Goal: Transaction & Acquisition: Obtain resource

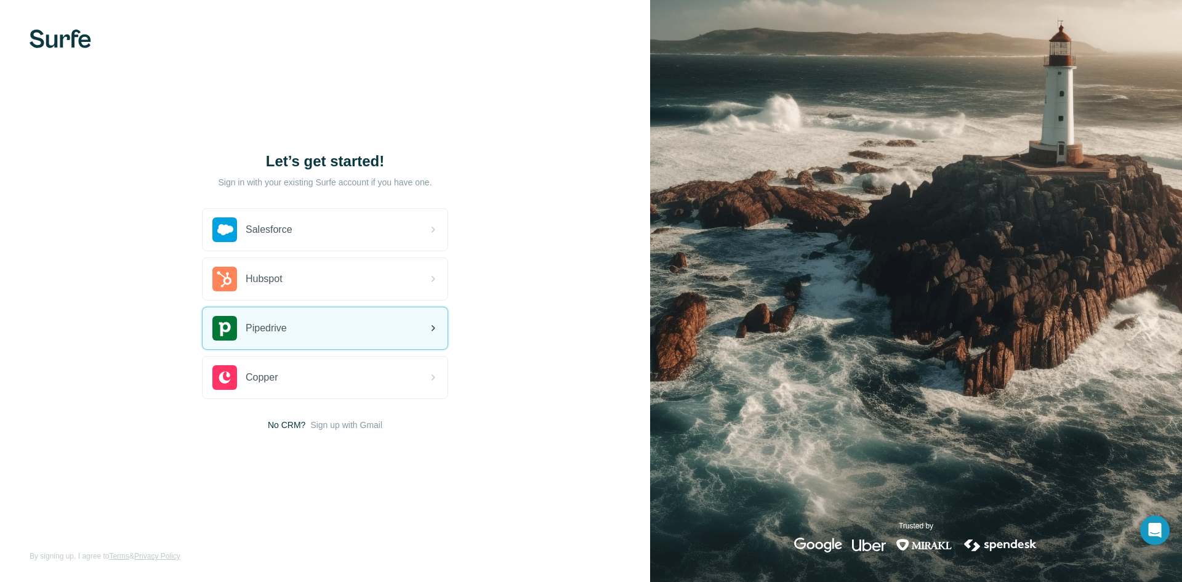
click at [313, 329] on div "Pipedrive" at bounding box center [324, 328] width 245 height 42
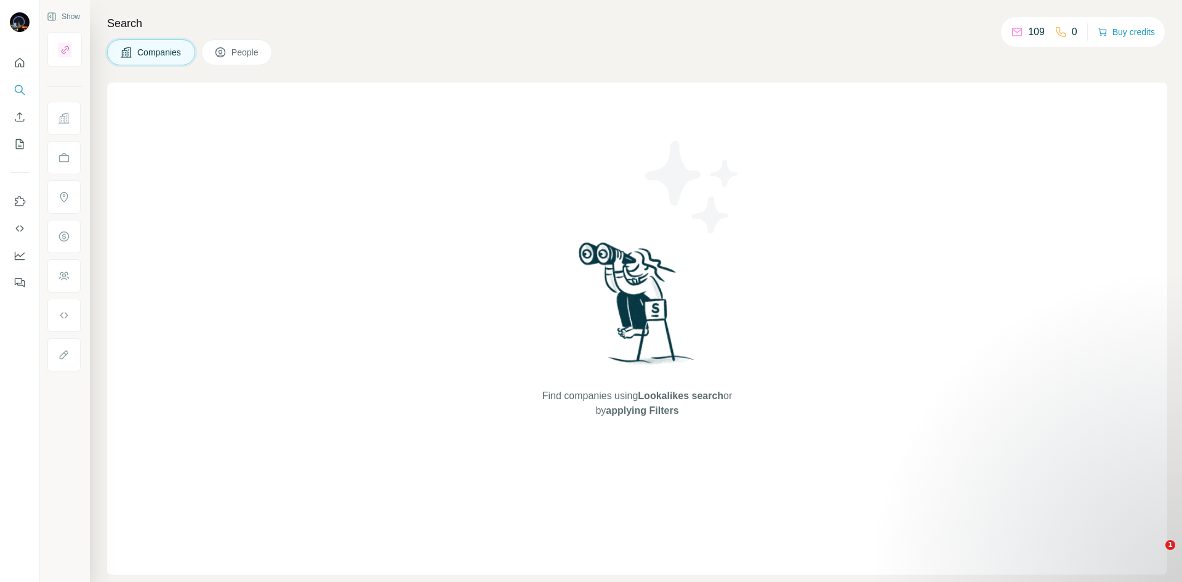
click at [230, 54] on button "People" at bounding box center [236, 52] width 71 height 26
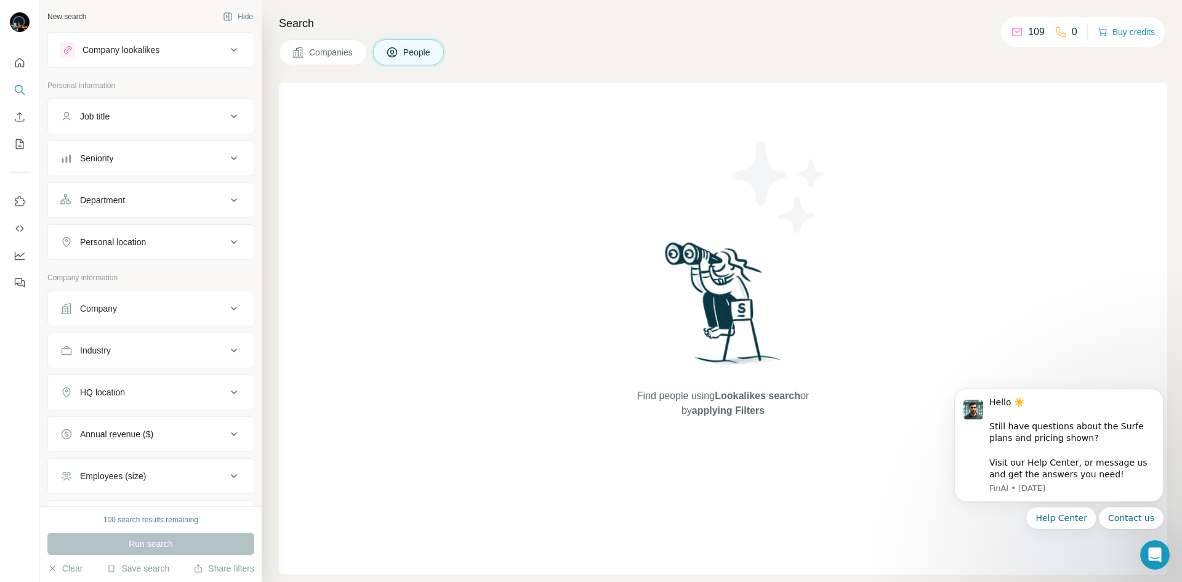
click at [317, 60] on button "Companies" at bounding box center [323, 52] width 88 height 26
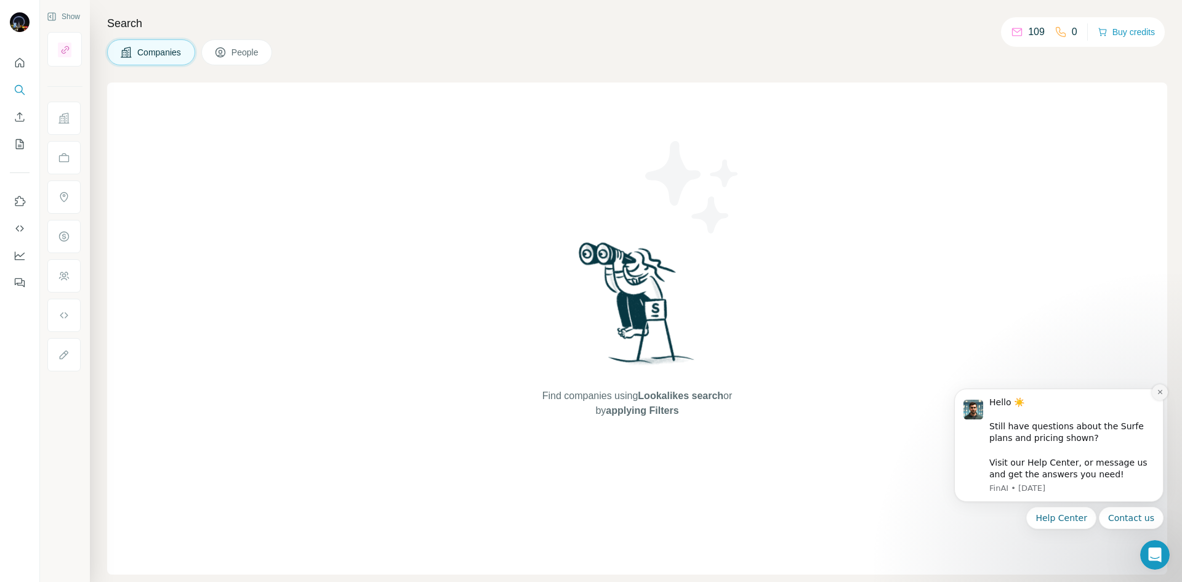
drag, startPoint x: 1161, startPoint y: 388, endPoint x: 2084, endPoint y: 726, distance: 983.0
click at [1161, 388] on icon "Dismiss notification" at bounding box center [1159, 391] width 7 height 7
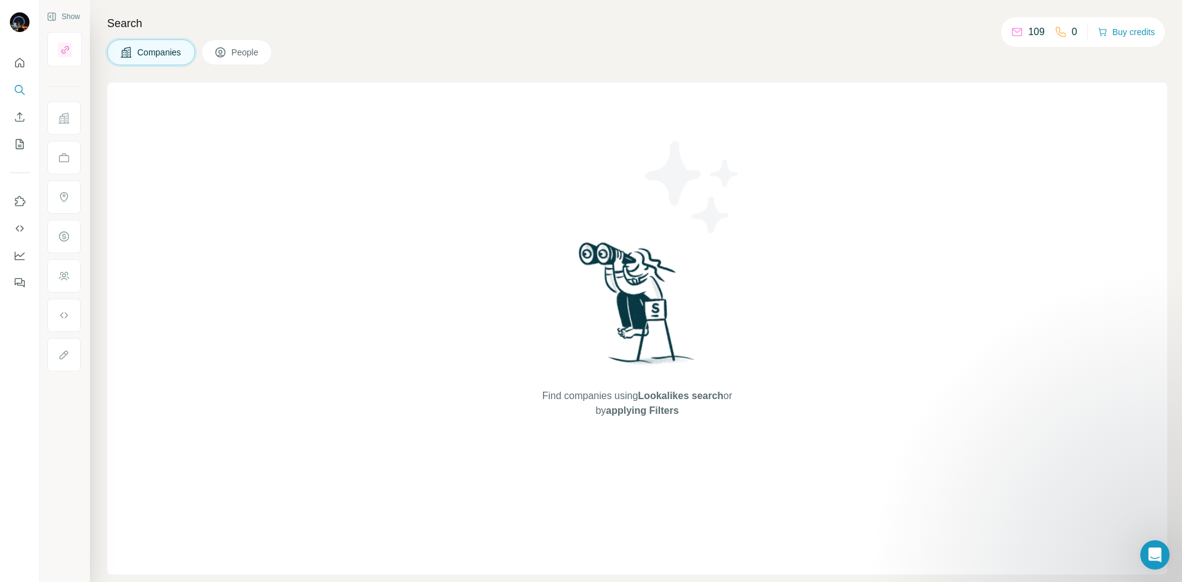
click at [169, 61] on button "Companies" at bounding box center [151, 52] width 88 height 26
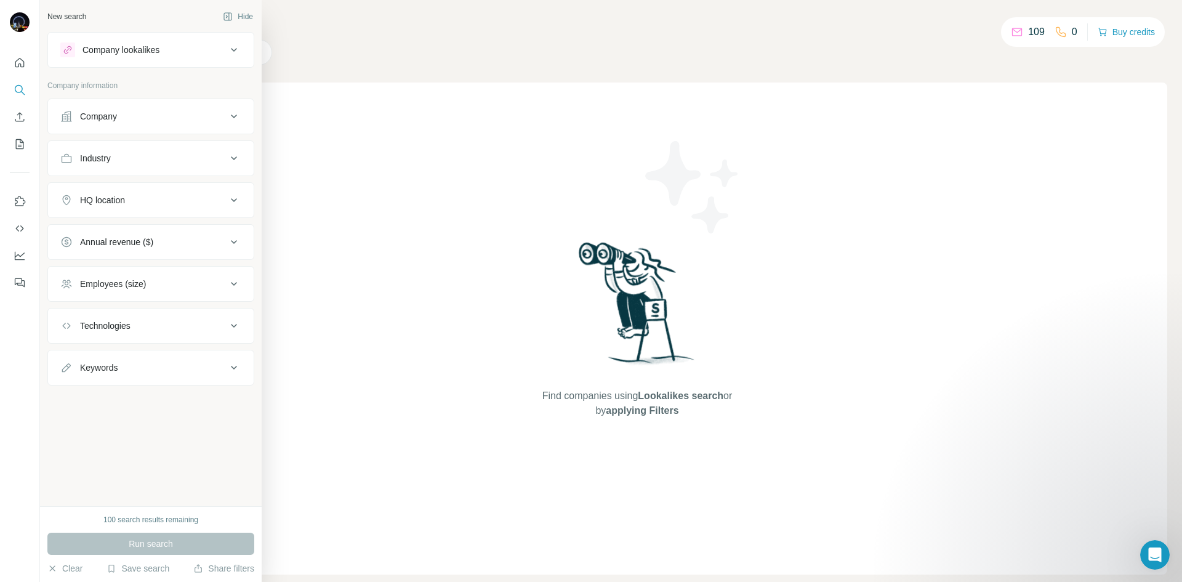
click at [113, 119] on div "Company" at bounding box center [98, 116] width 37 height 12
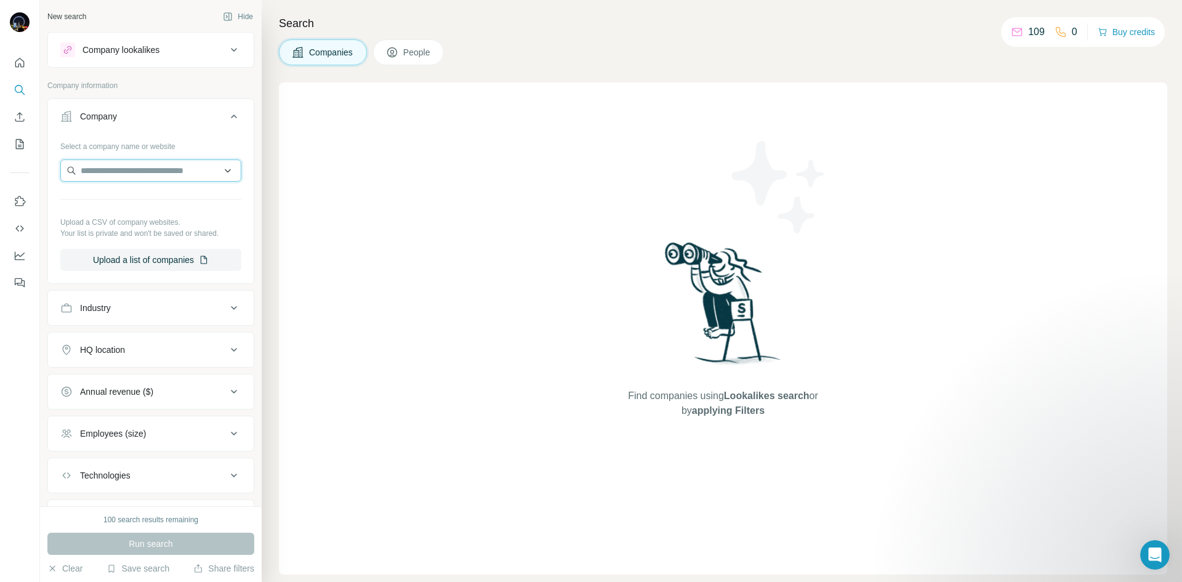
click at [132, 174] on input "text" at bounding box center [150, 170] width 181 height 22
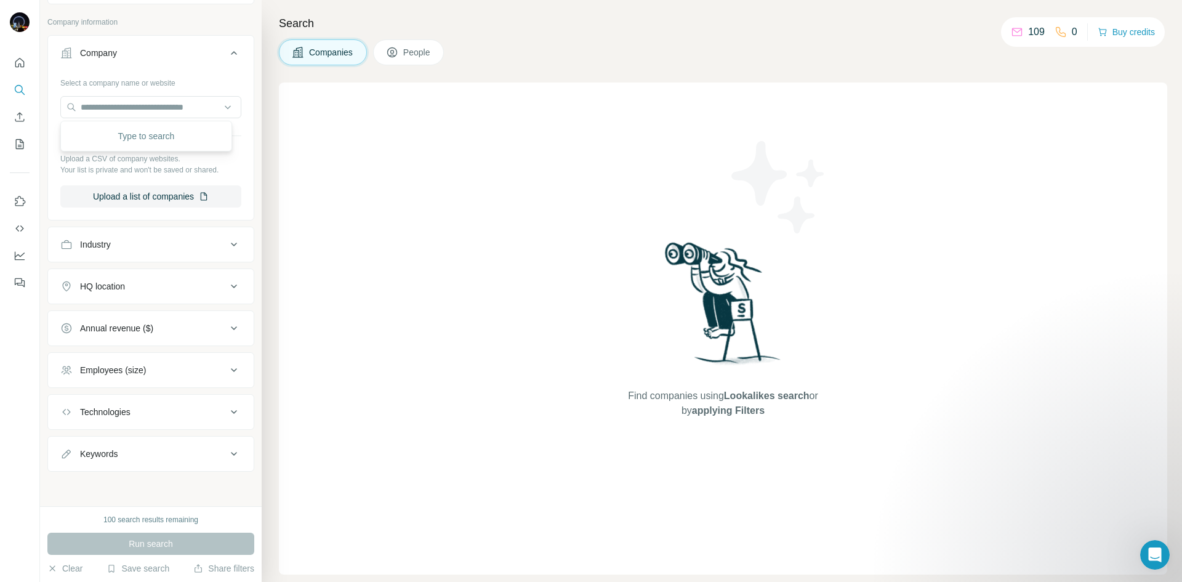
click at [403, 52] on span "People" at bounding box center [417, 52] width 28 height 12
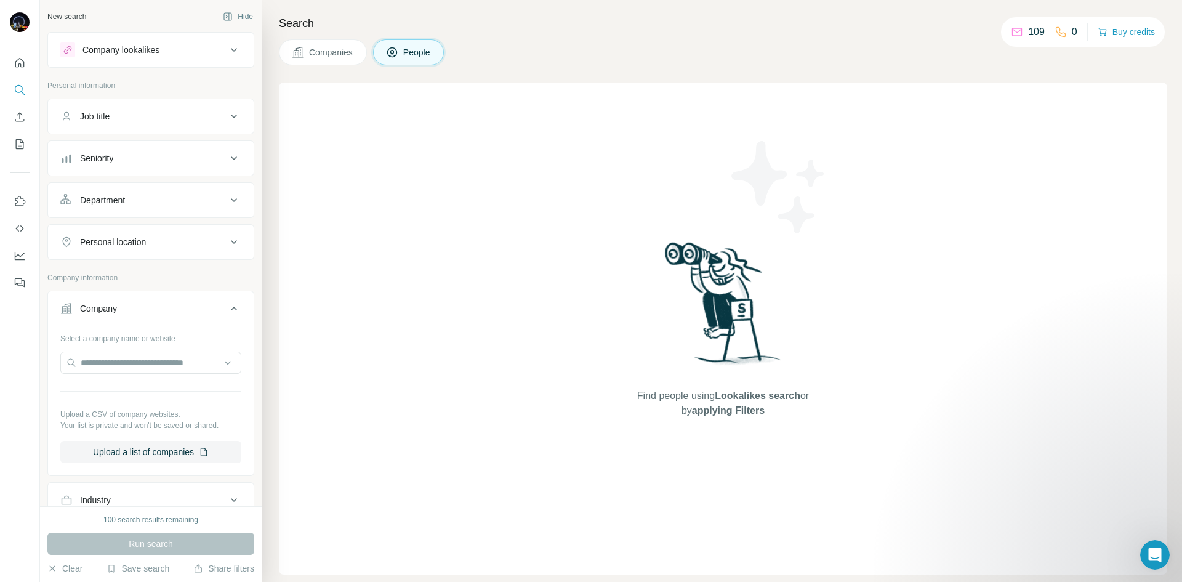
click at [122, 118] on div "Job title" at bounding box center [143, 116] width 166 height 12
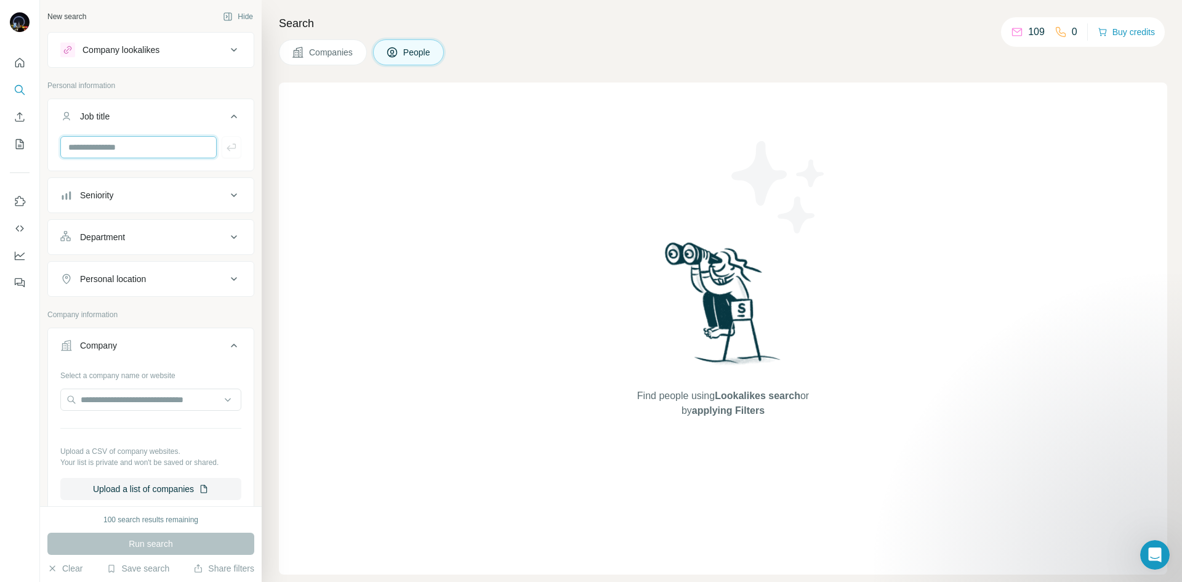
click at [132, 142] on input "text" at bounding box center [138, 147] width 156 height 22
click at [161, 39] on button "Company lookalikes" at bounding box center [151, 50] width 206 height 30
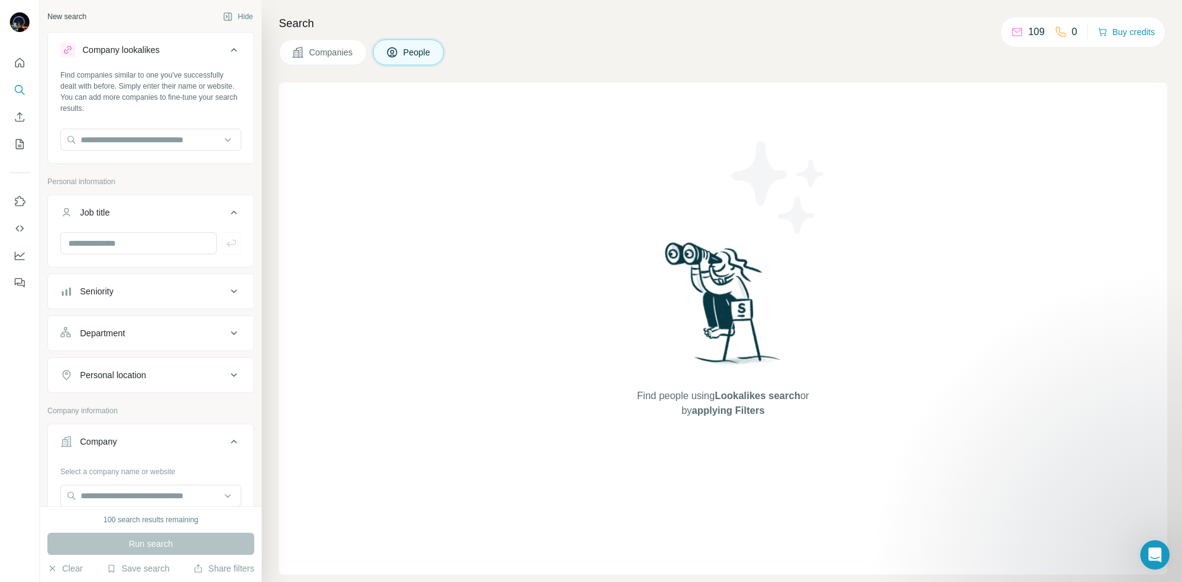
click at [313, 129] on div "Find people using Lookalikes search or by applying Filters" at bounding box center [723, 328] width 888 height 492
click at [21, 87] on icon "Search" at bounding box center [20, 90] width 12 height 12
click at [22, 68] on icon "Quick start" at bounding box center [20, 63] width 12 height 12
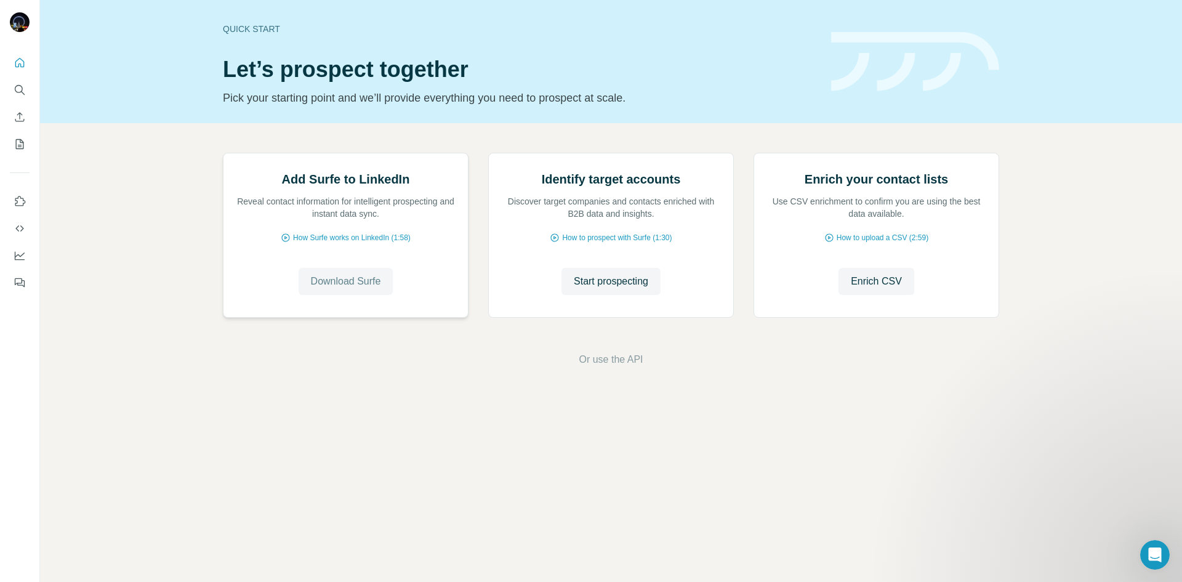
click at [353, 289] on span "Download Surfe" at bounding box center [346, 281] width 70 height 15
click at [628, 289] on span "Start prospecting" at bounding box center [611, 281] width 74 height 15
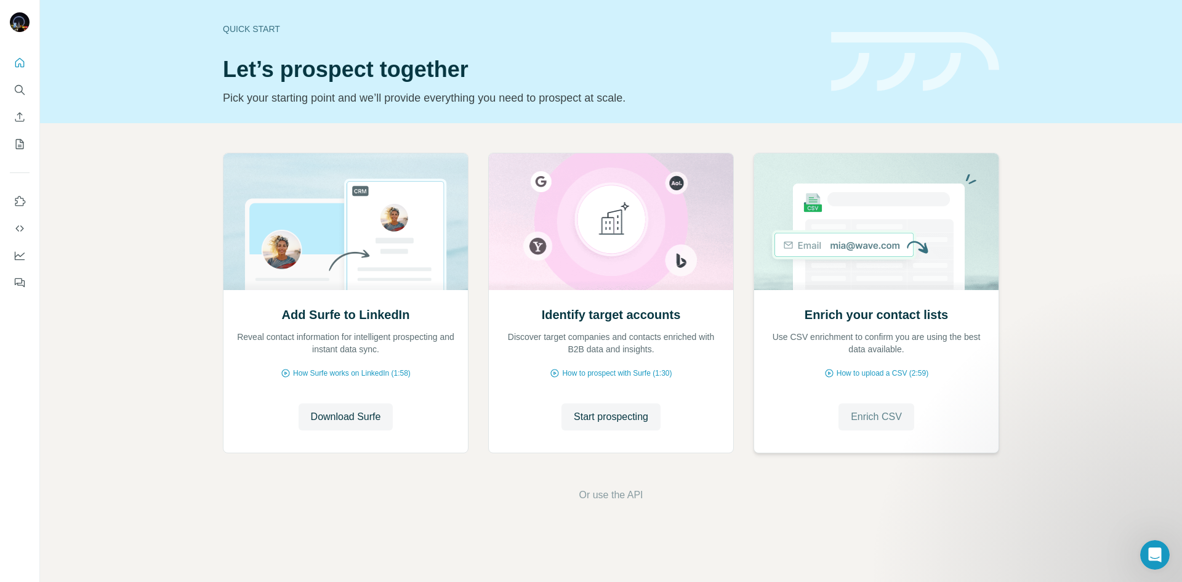
click at [865, 423] on span "Enrich CSV" at bounding box center [876, 416] width 51 height 15
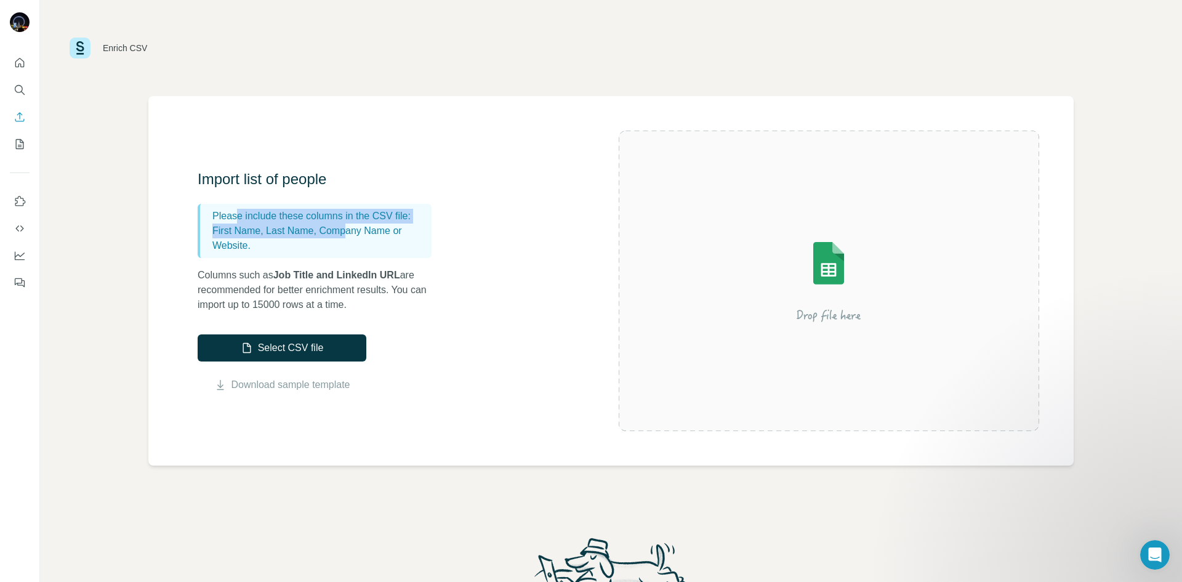
drag, startPoint x: 244, startPoint y: 222, endPoint x: 370, endPoint y: 225, distance: 125.6
click at [367, 225] on div "Please include these columns in the CSV file: First Name, Last Name, Company Na…" at bounding box center [315, 231] width 234 height 54
click at [379, 225] on p "First Name, Last Name, Company Name or Website." at bounding box center [319, 238] width 214 height 30
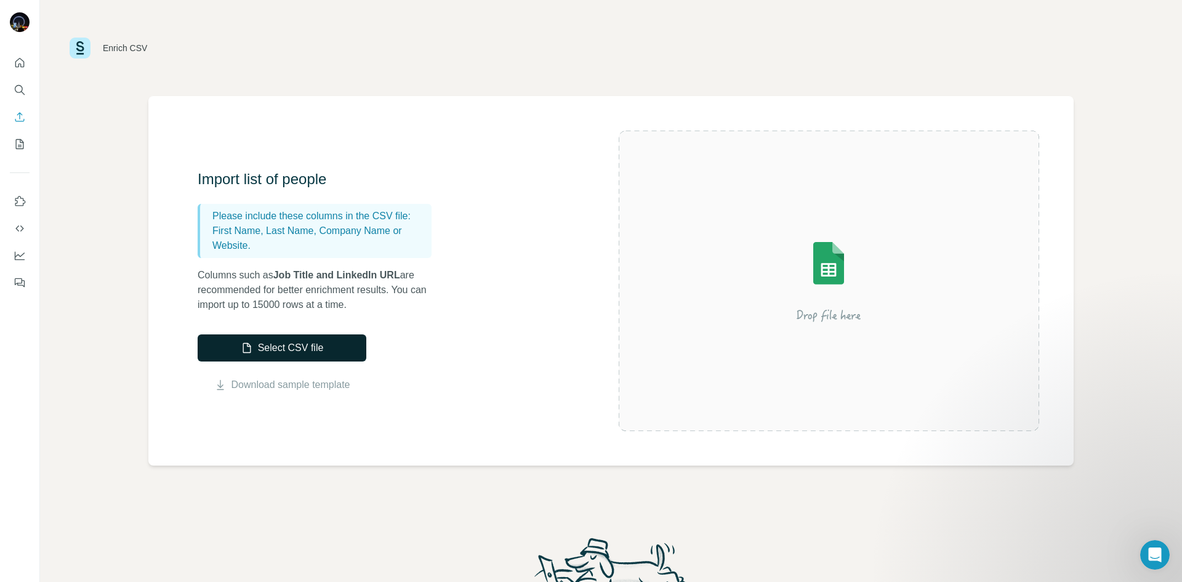
click at [295, 348] on button "Select CSV file" at bounding box center [282, 347] width 169 height 27
drag, startPoint x: 258, startPoint y: 345, endPoint x: 310, endPoint y: 330, distance: 53.3
click at [258, 345] on button "Select CSV file" at bounding box center [282, 347] width 169 height 27
drag, startPoint x: 95, startPoint y: 243, endPoint x: 144, endPoint y: 240, distance: 49.3
click at [95, 243] on div "Enrich CSV Import list of people Please include these columns in the CSV file: …" at bounding box center [611, 291] width 1142 height 582
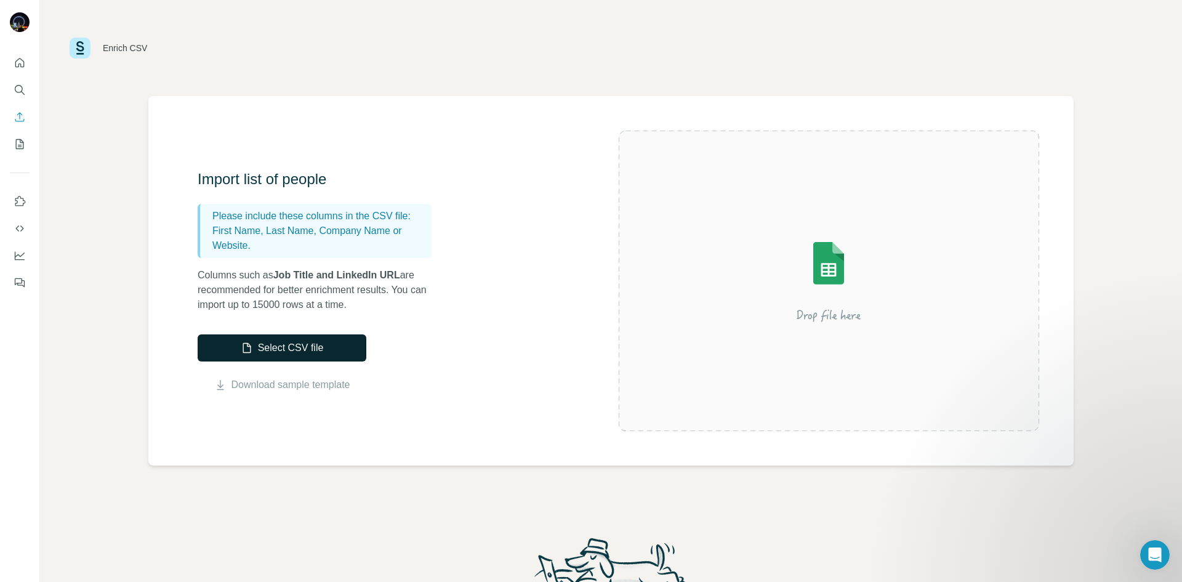
click at [307, 347] on button "Select CSV file" at bounding box center [282, 347] width 169 height 27
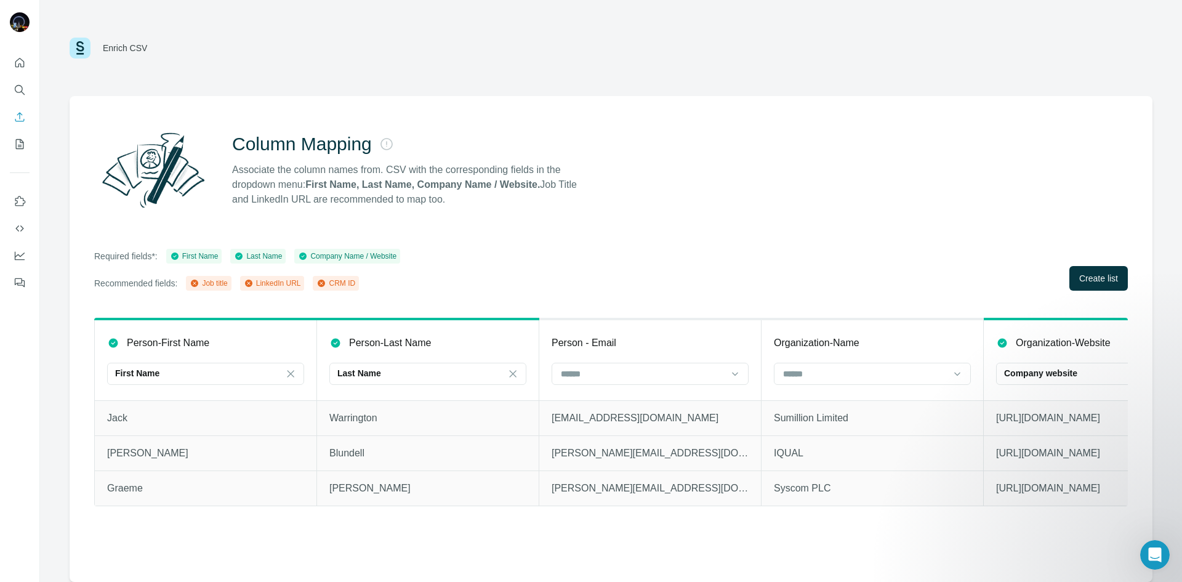
drag, startPoint x: 241, startPoint y: 283, endPoint x: 249, endPoint y: 283, distance: 8.0
click at [249, 283] on div "LinkedIn URL" at bounding box center [272, 283] width 65 height 15
click at [532, 281] on div "Required fields*: First Name Last Name Company Name / Website Recommended field…" at bounding box center [610, 270] width 1033 height 42
click at [450, 181] on strong "First Name, Last Name, Company Name / Website." at bounding box center [422, 184] width 234 height 10
drag, startPoint x: 363, startPoint y: 188, endPoint x: 486, endPoint y: 190, distance: 122.5
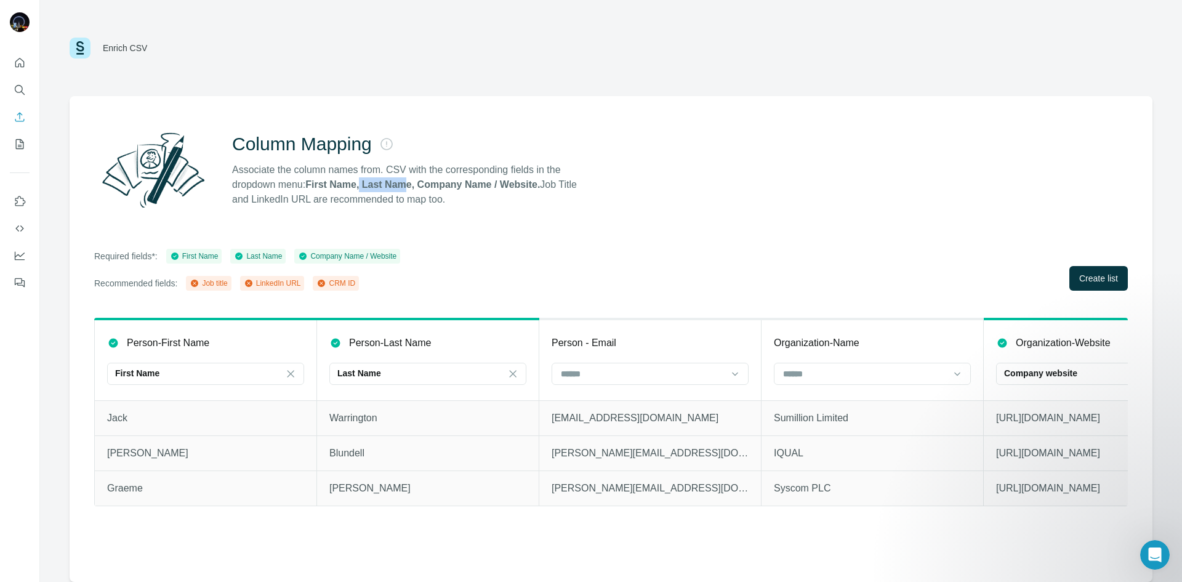
click at [473, 190] on p "Associate the column names from. CSV with the corresponding fields in the dropd…" at bounding box center [410, 184] width 356 height 44
click at [491, 190] on p "Associate the column names from. CSV with the corresponding fields in the dropd…" at bounding box center [410, 184] width 356 height 44
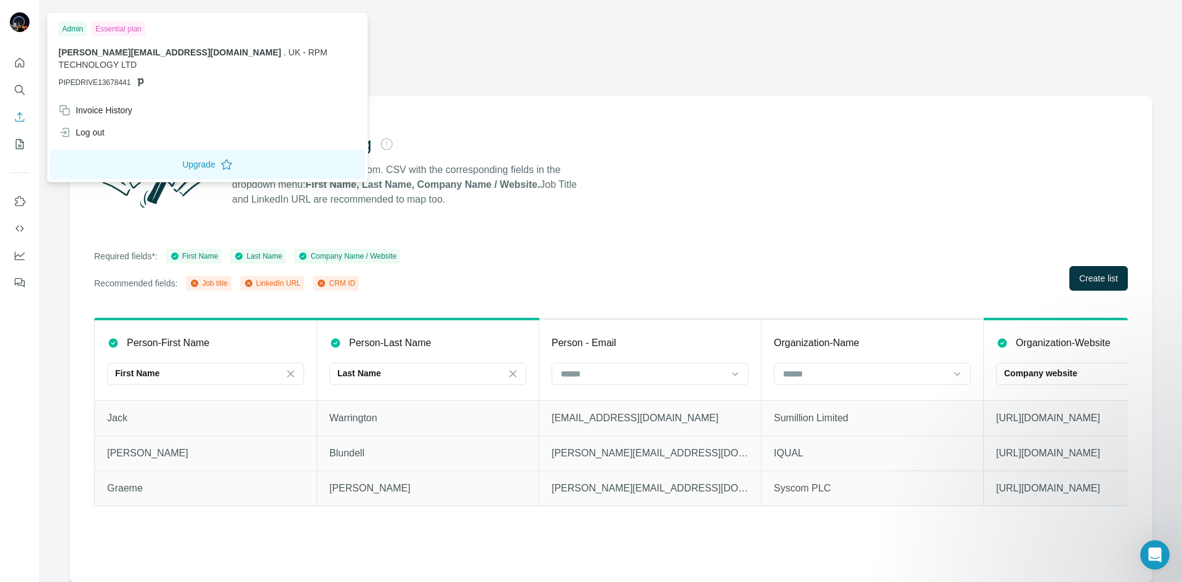
click at [503, 150] on div "Column Mapping" at bounding box center [410, 144] width 356 height 22
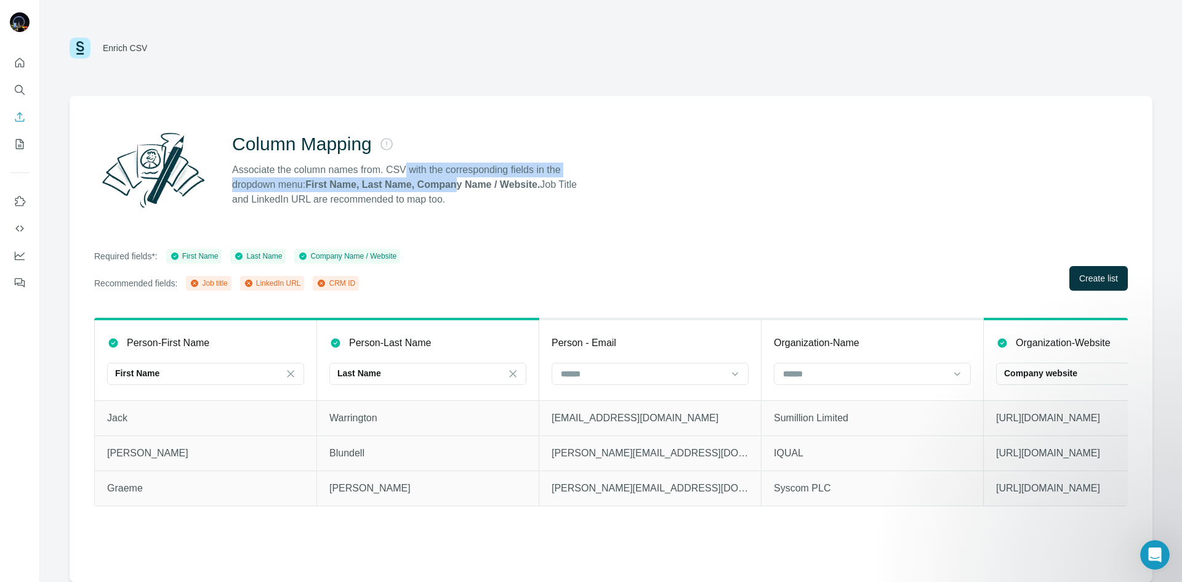
drag, startPoint x: 404, startPoint y: 174, endPoint x: 535, endPoint y: 180, distance: 131.2
click at [506, 180] on p "Associate the column names from. CSV with the corresponding fields in the dropd…" at bounding box center [410, 184] width 356 height 44
drag, startPoint x: 559, startPoint y: 182, endPoint x: 567, endPoint y: 183, distance: 7.5
click at [567, 183] on p "Associate the column names from. CSV with the corresponding fields in the dropd…" at bounding box center [410, 184] width 356 height 44
click at [656, 196] on div "Column Mapping Associate the column names from. CSV with the corresponding fiel…" at bounding box center [610, 170] width 1033 height 89
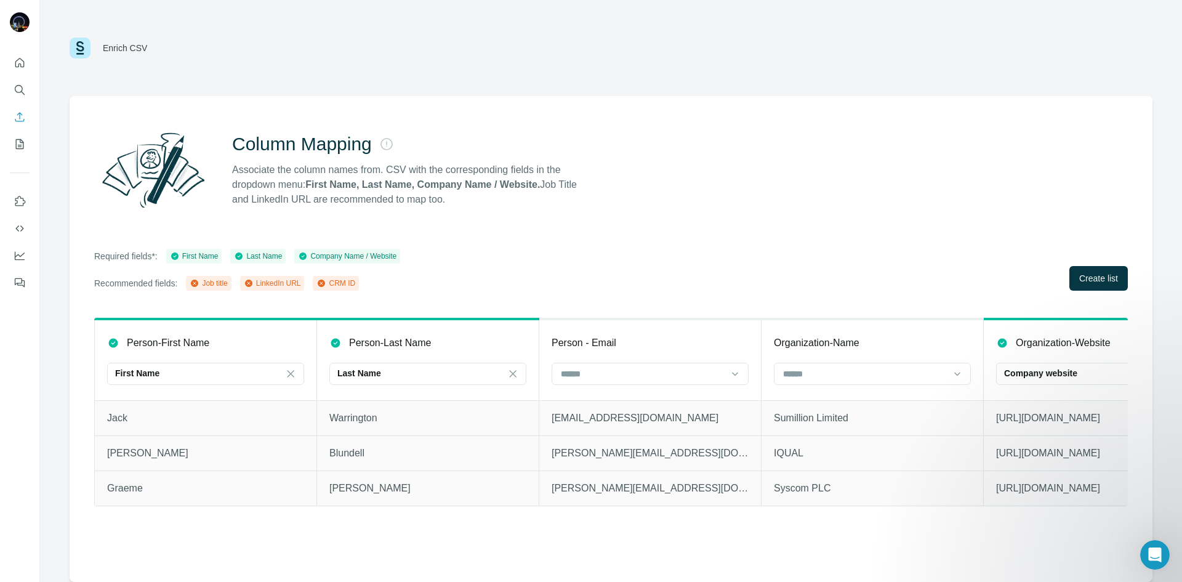
click at [680, 188] on div "Column Mapping Associate the column names from. CSV with the corresponding fiel…" at bounding box center [610, 170] width 1033 height 89
drag, startPoint x: 207, startPoint y: 251, endPoint x: 214, endPoint y: 255, distance: 8.3
click at [211, 254] on div "First Name" at bounding box center [194, 255] width 49 height 11
drag, startPoint x: 303, startPoint y: 257, endPoint x: 312, endPoint y: 257, distance: 9.2
click at [311, 257] on div "Company Name / Website" at bounding box center [347, 255] width 98 height 11
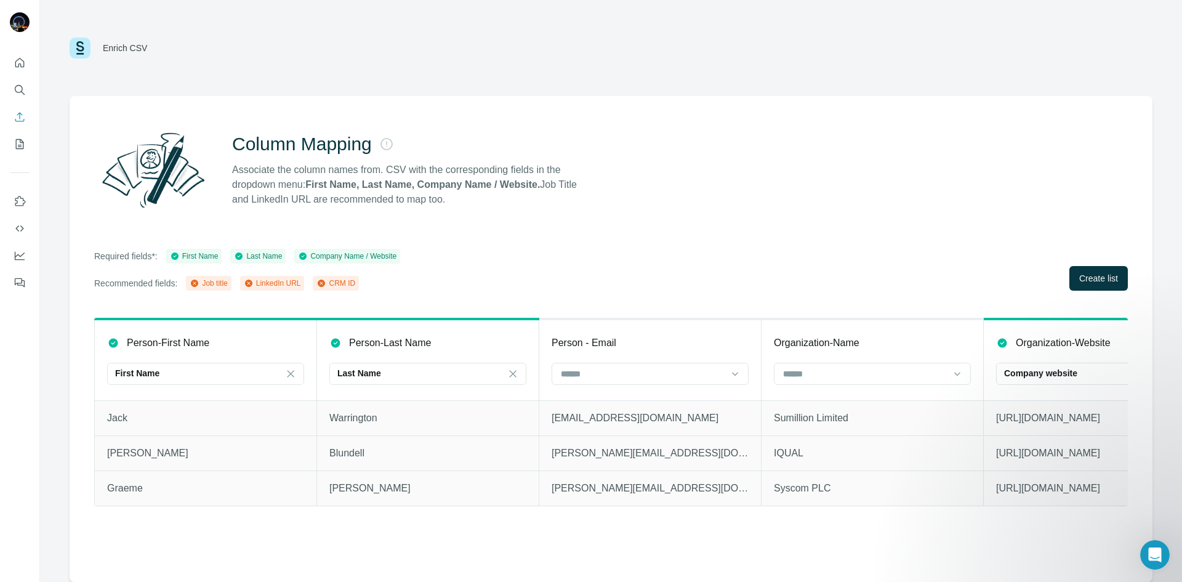
click at [371, 257] on div "Company Name / Website" at bounding box center [347, 255] width 98 height 11
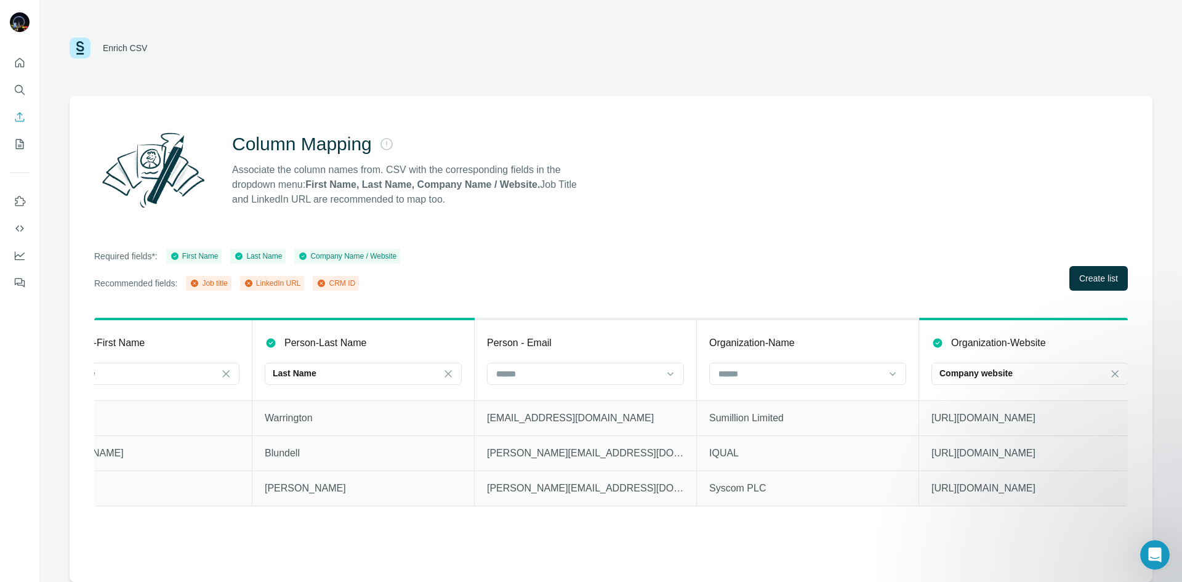
scroll to position [0, 78]
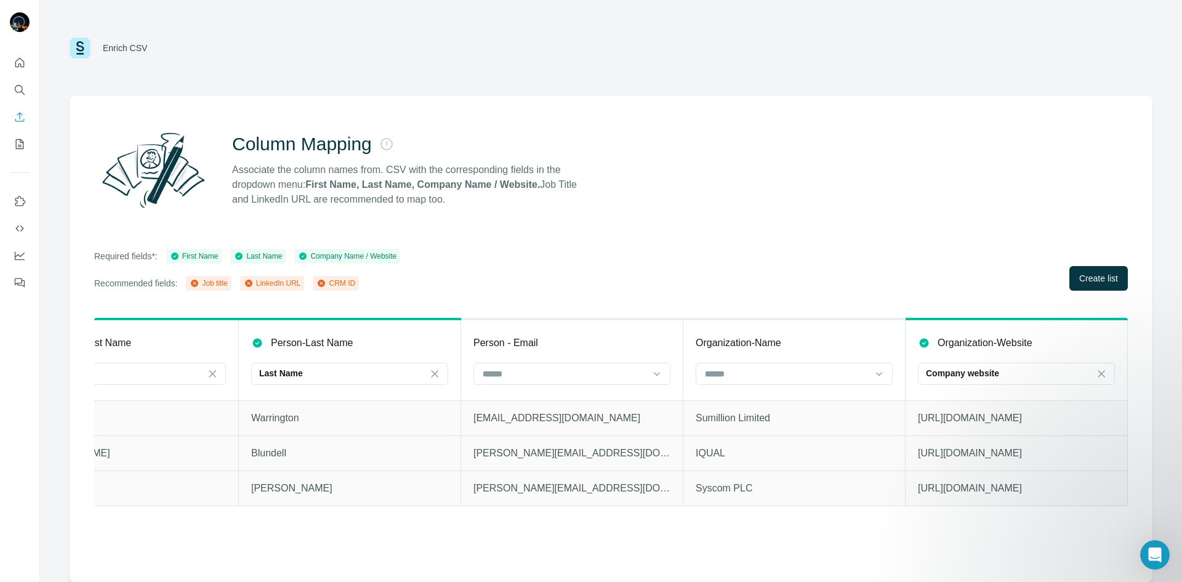
click at [228, 284] on div "Job title" at bounding box center [208, 283] width 45 height 15
click at [204, 284] on div "Job title" at bounding box center [209, 283] width 38 height 11
click at [201, 284] on div "Job title" at bounding box center [209, 283] width 38 height 11
click at [156, 282] on p "Recommended fields:" at bounding box center [135, 283] width 83 height 12
click at [279, 171] on p "Associate the column names from. CSV with the corresponding fields in the dropd…" at bounding box center [410, 184] width 356 height 44
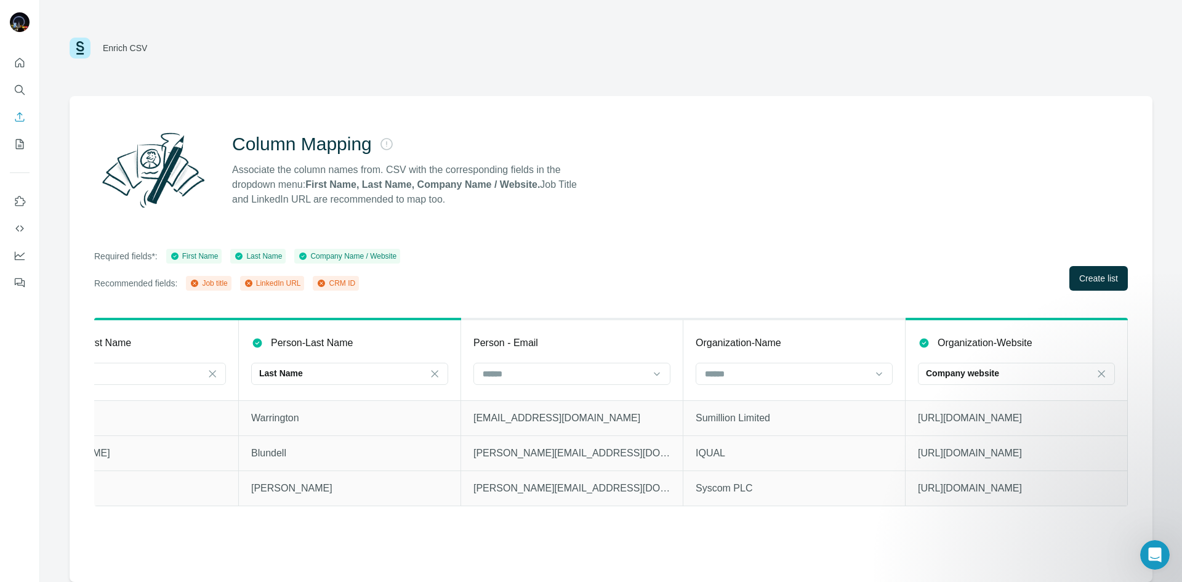
scroll to position [0, 0]
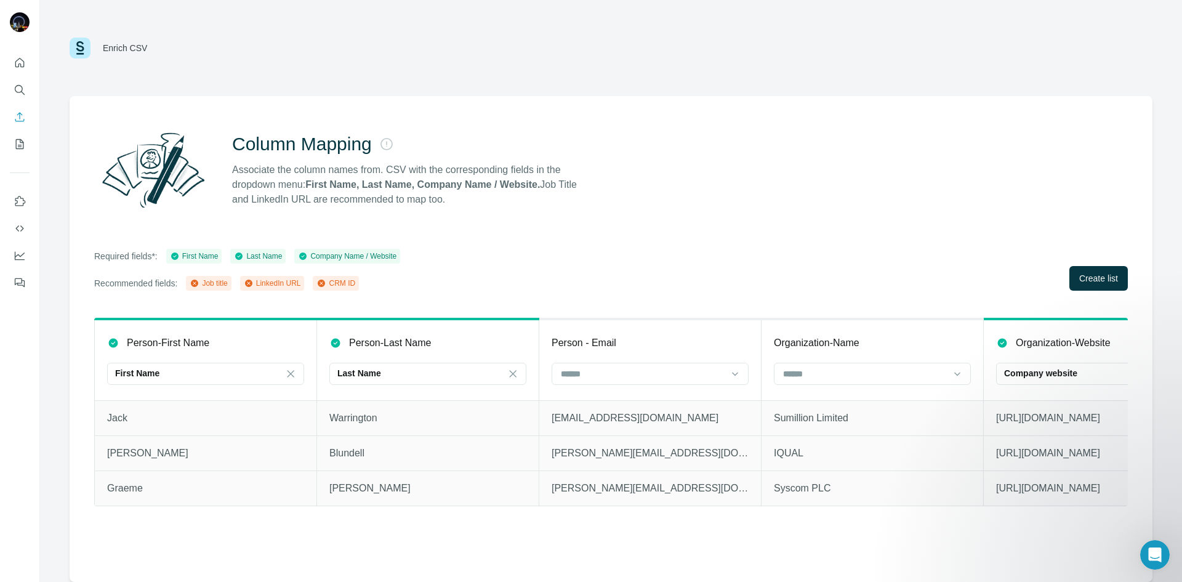
click at [823, 354] on th "Organization-Name" at bounding box center [872, 359] width 222 height 81
click at [777, 332] on th "Organization-Name" at bounding box center [872, 359] width 222 height 81
click at [860, 370] on input at bounding box center [865, 374] width 166 height 14
click at [645, 367] on input at bounding box center [642, 374] width 166 height 14
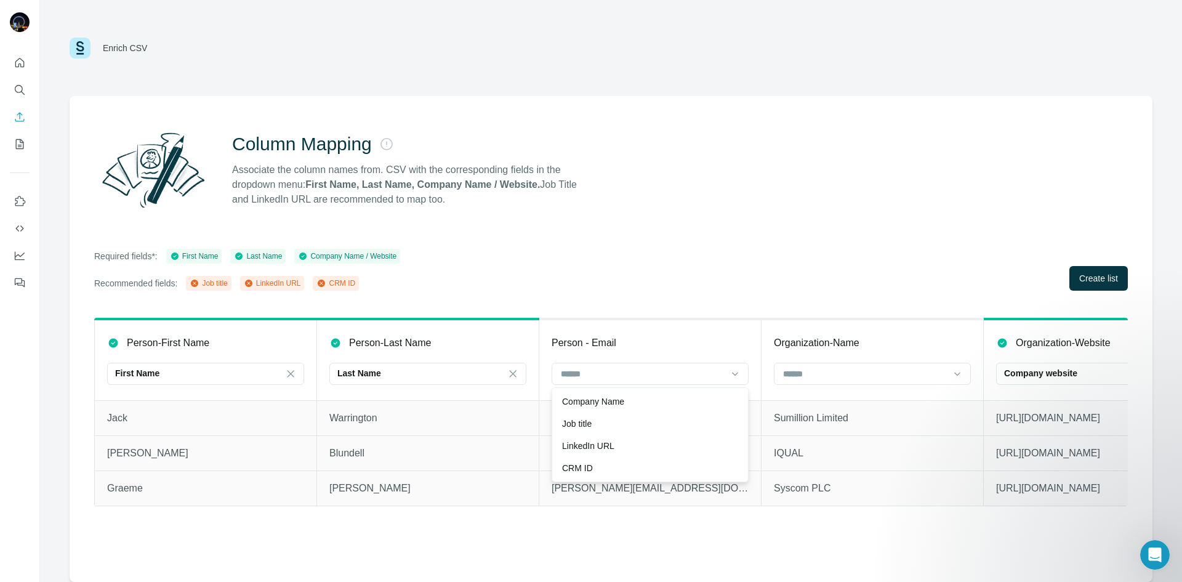
click at [707, 252] on div "Required fields*: First Name Last Name Company Name / Website Recommended field…" at bounding box center [610, 270] width 1033 height 42
click at [845, 369] on input at bounding box center [865, 374] width 166 height 14
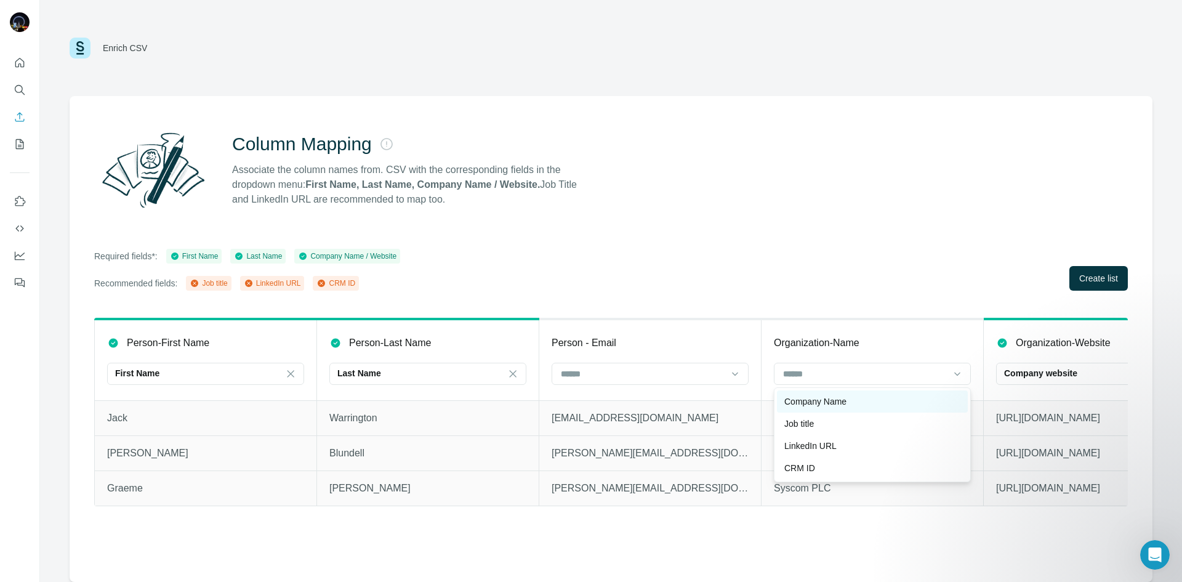
click at [847, 396] on div "Company Name" at bounding box center [872, 401] width 176 height 12
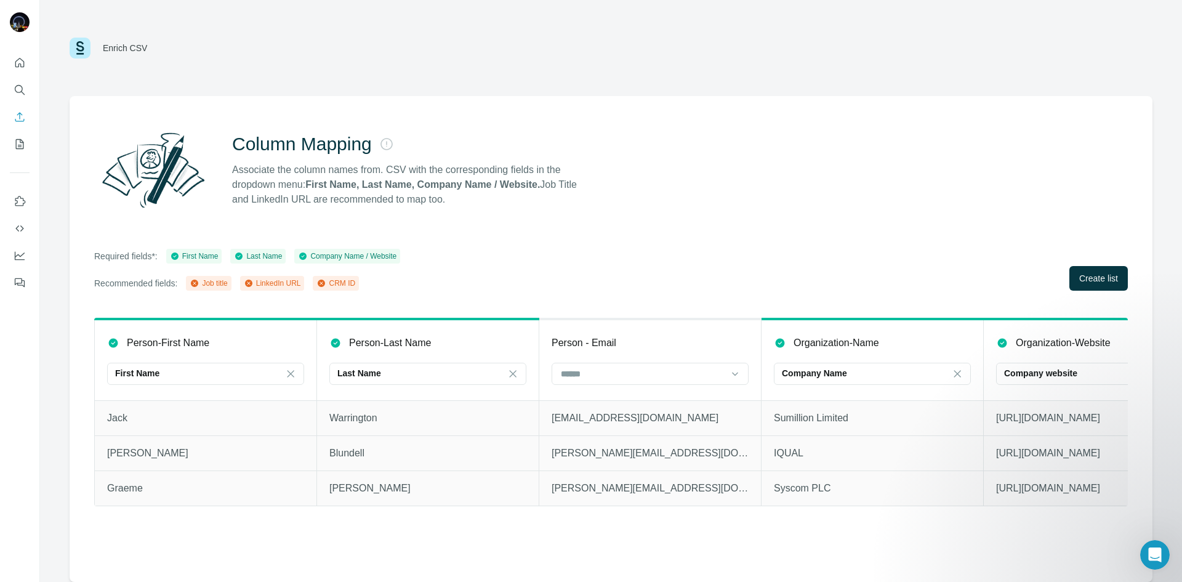
click at [815, 252] on div "Required fields*: First Name Last Name Company Name / Website Recommended field…" at bounding box center [610, 270] width 1033 height 42
click at [668, 287] on div "Required fields*: First Name Last Name Company Name / Website Recommended field…" at bounding box center [610, 270] width 1033 height 42
click at [707, 258] on div "Required fields*: First Name Last Name Company Name / Website Recommended field…" at bounding box center [610, 270] width 1033 height 42
click at [673, 372] on input at bounding box center [642, 374] width 166 height 14
click at [710, 231] on div "Column Mapping Associate the column names from. CSV with the corresponding fiel…" at bounding box center [611, 339] width 1083 height 486
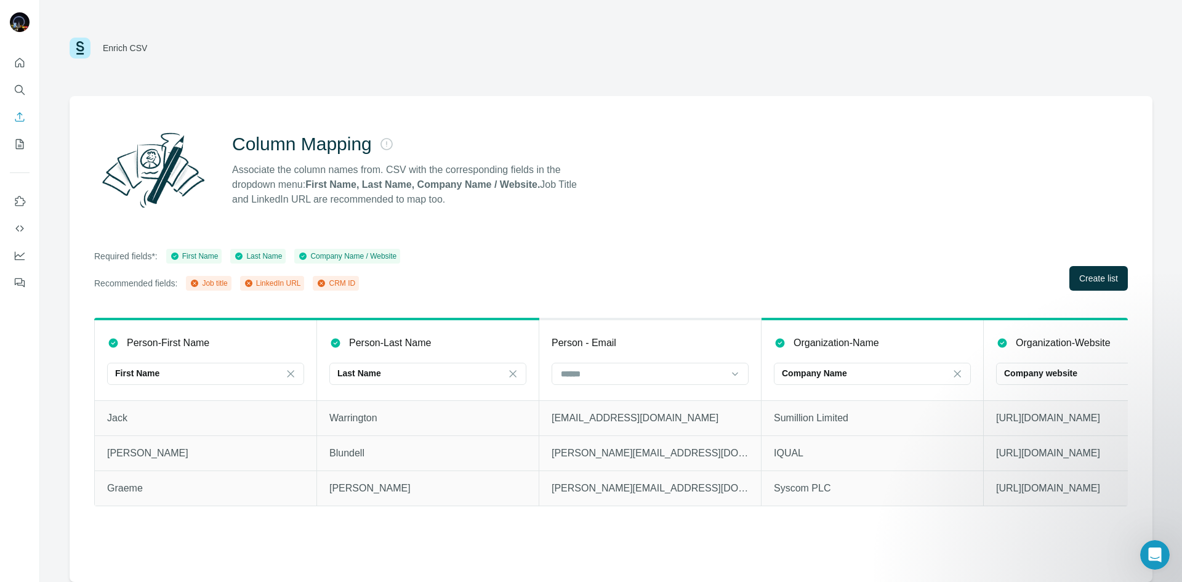
click at [680, 360] on th "Person - Email" at bounding box center [650, 359] width 222 height 81
click at [671, 370] on input at bounding box center [642, 374] width 166 height 14
click at [644, 398] on div "Job title" at bounding box center [650, 401] width 176 height 12
click at [820, 252] on div "Required fields*: First Name Last Name Company Name / Website Recommended field…" at bounding box center [610, 270] width 1033 height 42
click at [632, 373] on div "Job title" at bounding box center [642, 373] width 166 height 12
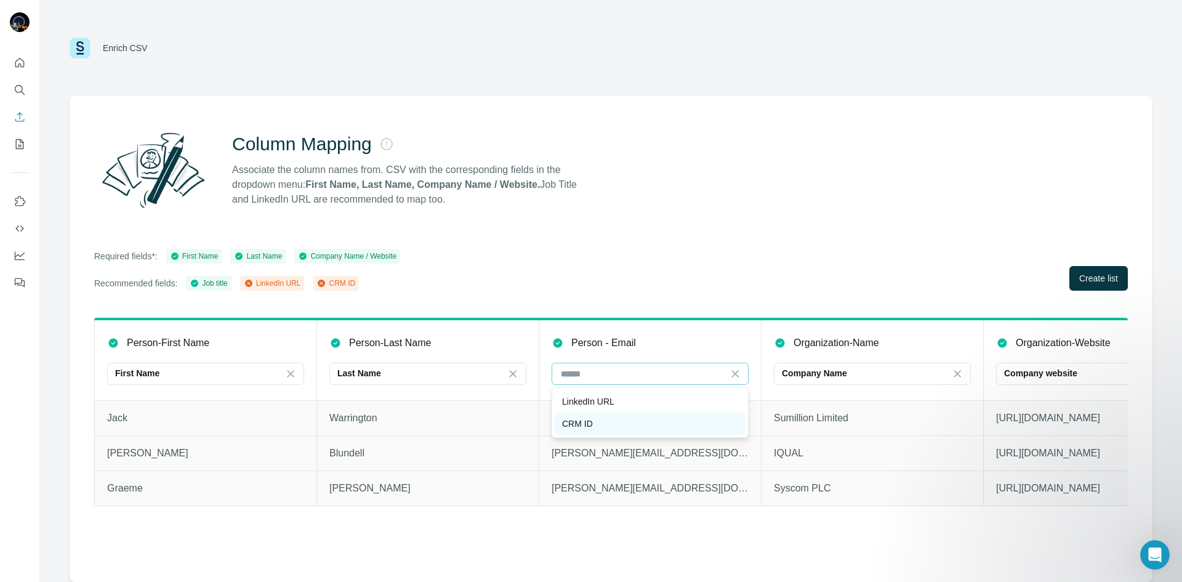
click at [599, 417] on div "CRM ID" at bounding box center [650, 423] width 176 height 12
click at [606, 375] on div "CRM ID" at bounding box center [642, 373] width 166 height 12
click at [597, 404] on div "Job title" at bounding box center [650, 401] width 176 height 12
click at [599, 373] on div "Job title" at bounding box center [642, 373] width 166 height 12
click at [602, 402] on p "LinkedIn URL" at bounding box center [588, 401] width 52 height 12
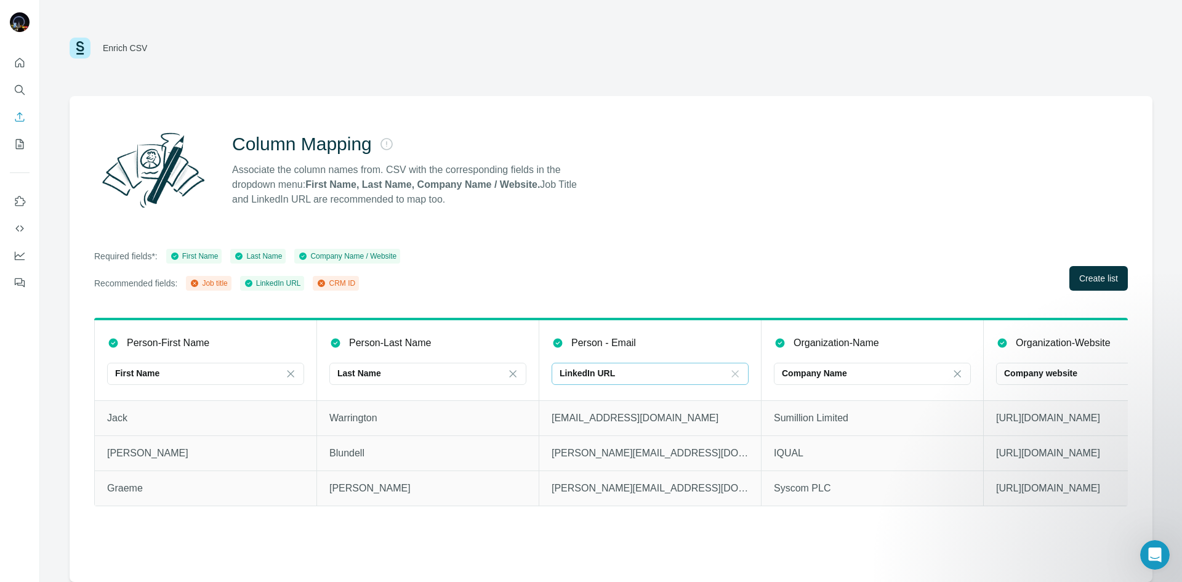
click at [734, 372] on icon at bounding box center [735, 373] width 7 height 7
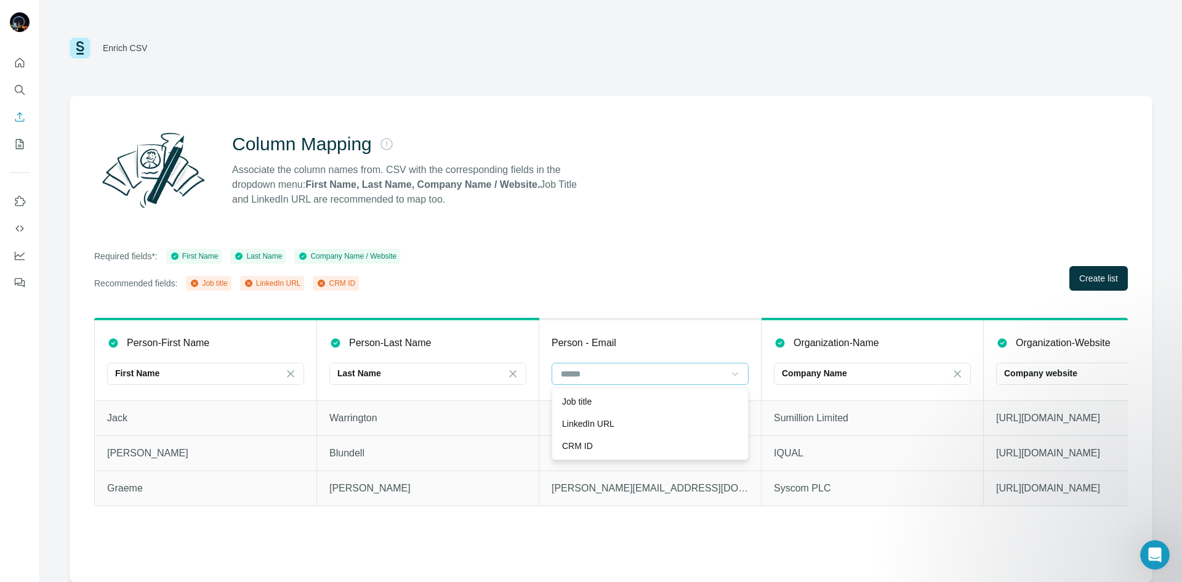
click at [586, 329] on th "Person - Email" at bounding box center [650, 359] width 222 height 81
drag, startPoint x: 271, startPoint y: 284, endPoint x: 301, endPoint y: 283, distance: 29.6
click at [301, 283] on div "LinkedIn URL" at bounding box center [272, 283] width 65 height 15
click at [341, 285] on div "CRM ID" at bounding box center [335, 283] width 39 height 11
drag, startPoint x: 402, startPoint y: 196, endPoint x: 427, endPoint y: 196, distance: 25.2
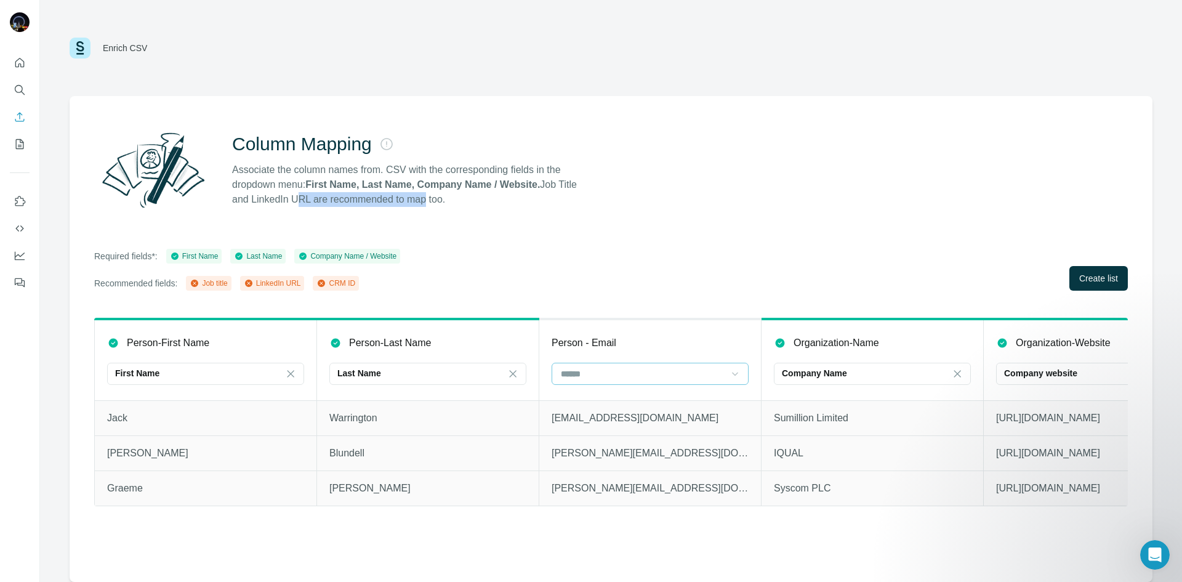
click at [426, 196] on p "Associate the column names from. CSV with the corresponding fields in the dropd…" at bounding box center [410, 184] width 356 height 44
click at [427, 196] on p "Associate the column names from. CSV with the corresponding fields in the dropd…" at bounding box center [410, 184] width 356 height 44
click at [20, 142] on icon "My lists" at bounding box center [21, 143] width 6 height 8
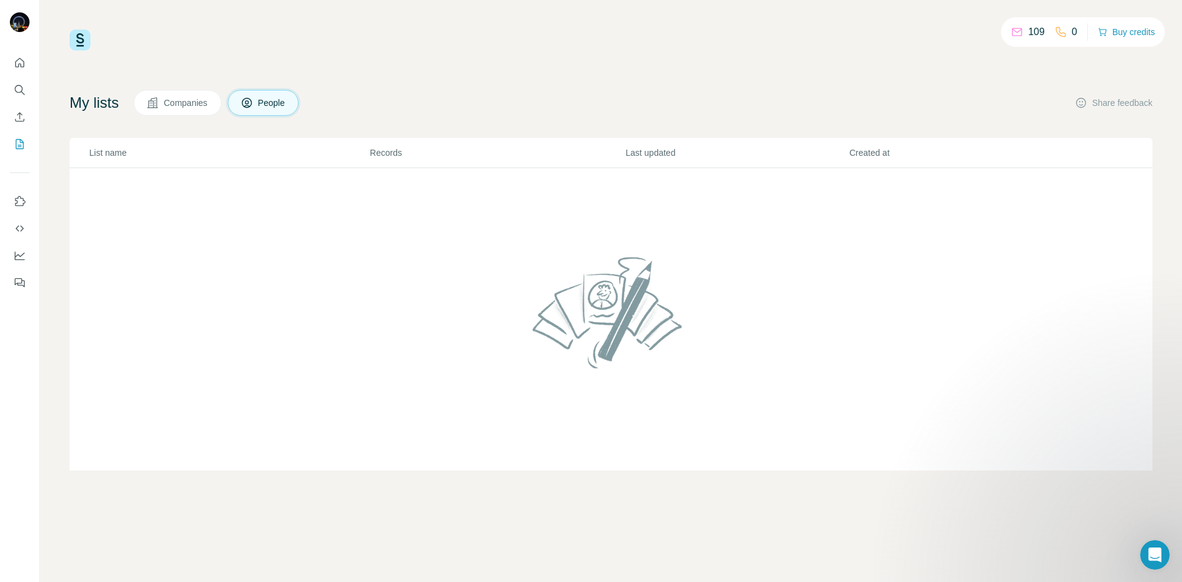
click at [178, 106] on span "Companies" at bounding box center [186, 103] width 45 height 12
click at [1019, 32] on icon at bounding box center [1017, 32] width 12 height 12
click at [311, 105] on div "My lists Companies People Share feedback" at bounding box center [611, 103] width 1083 height 26
click at [281, 104] on span "People" at bounding box center [272, 103] width 28 height 12
click at [20, 66] on icon "Quick start" at bounding box center [20, 63] width 12 height 12
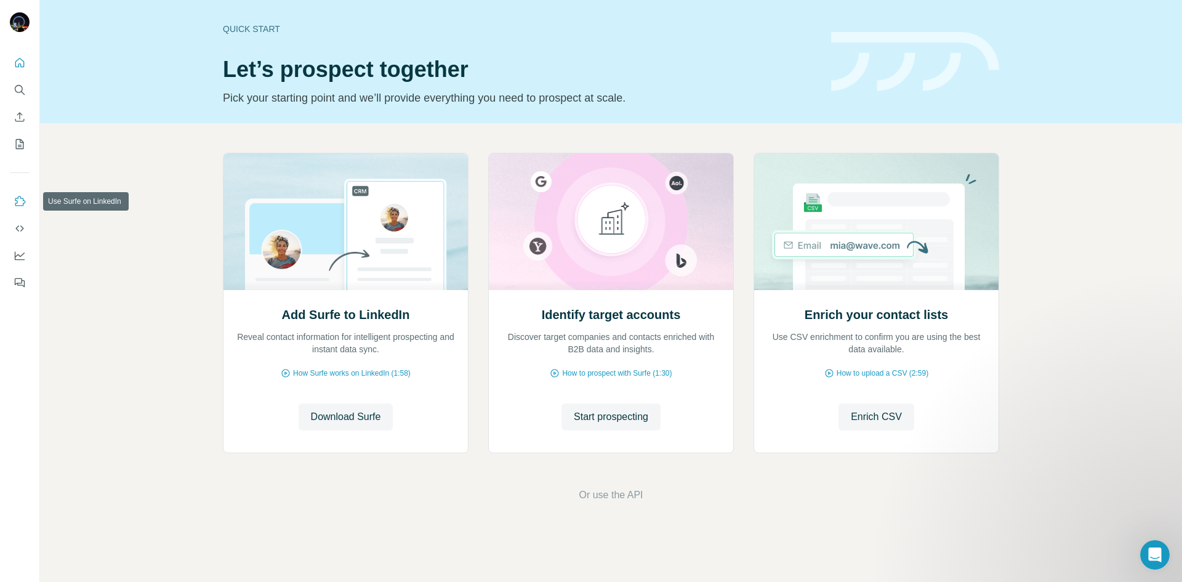
click at [16, 204] on icon "Use Surfe on LinkedIn" at bounding box center [20, 201] width 12 height 12
click at [17, 95] on icon "Search" at bounding box center [20, 90] width 12 height 12
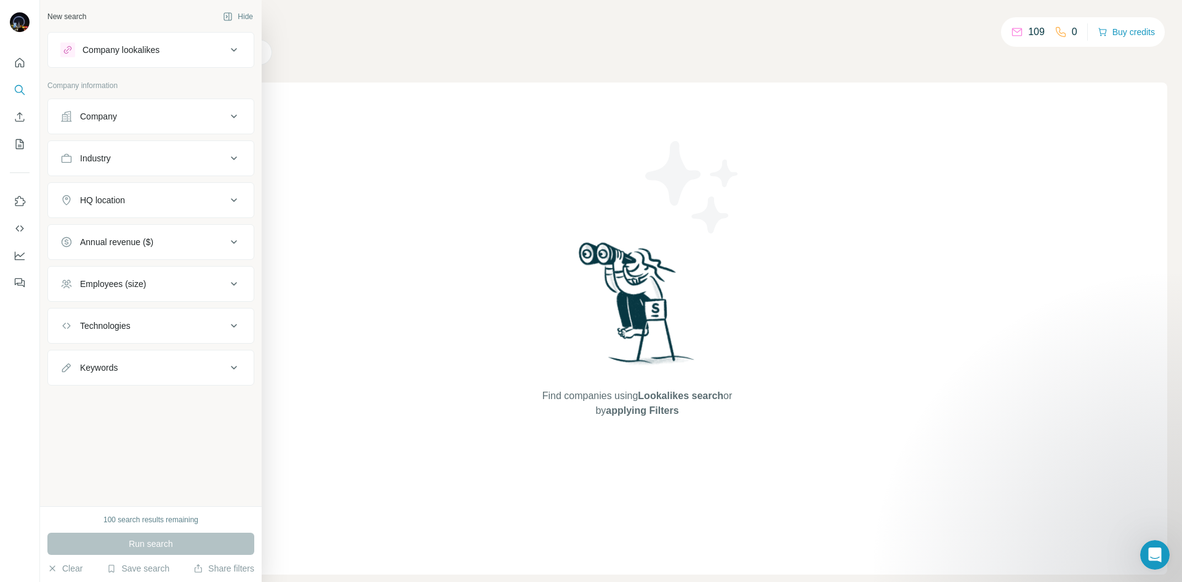
click at [203, 116] on div "Company" at bounding box center [143, 116] width 166 height 12
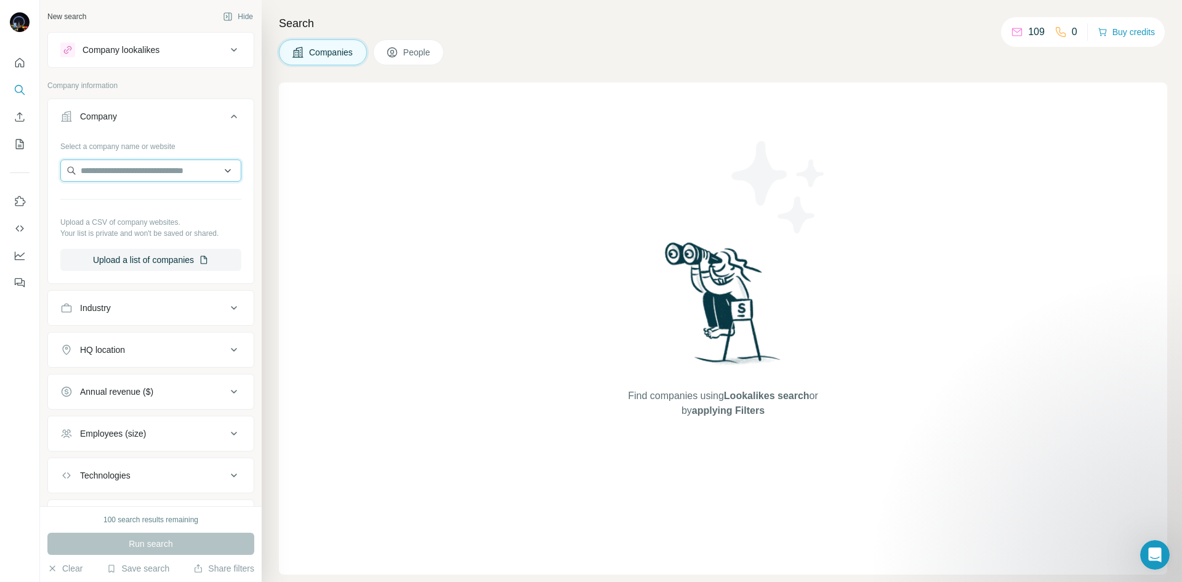
click at [127, 170] on input "text" at bounding box center [150, 170] width 181 height 22
click at [131, 176] on input "text" at bounding box center [150, 170] width 181 height 22
paste input "**********"
type input "**********"
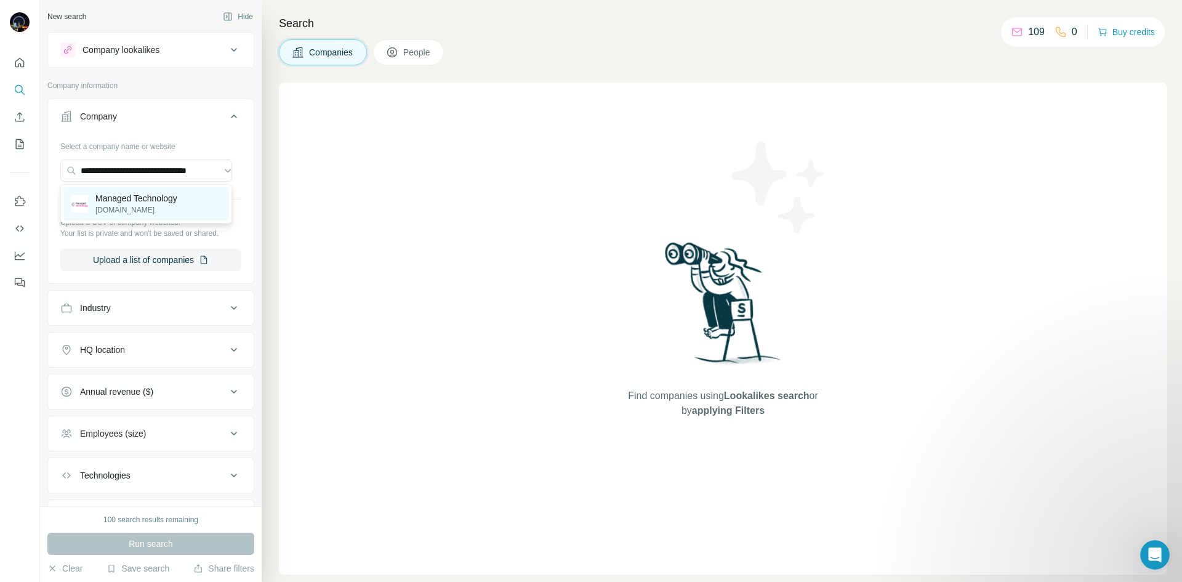
click at [159, 206] on p "[DOMAIN_NAME]" at bounding box center [136, 209] width 82 height 11
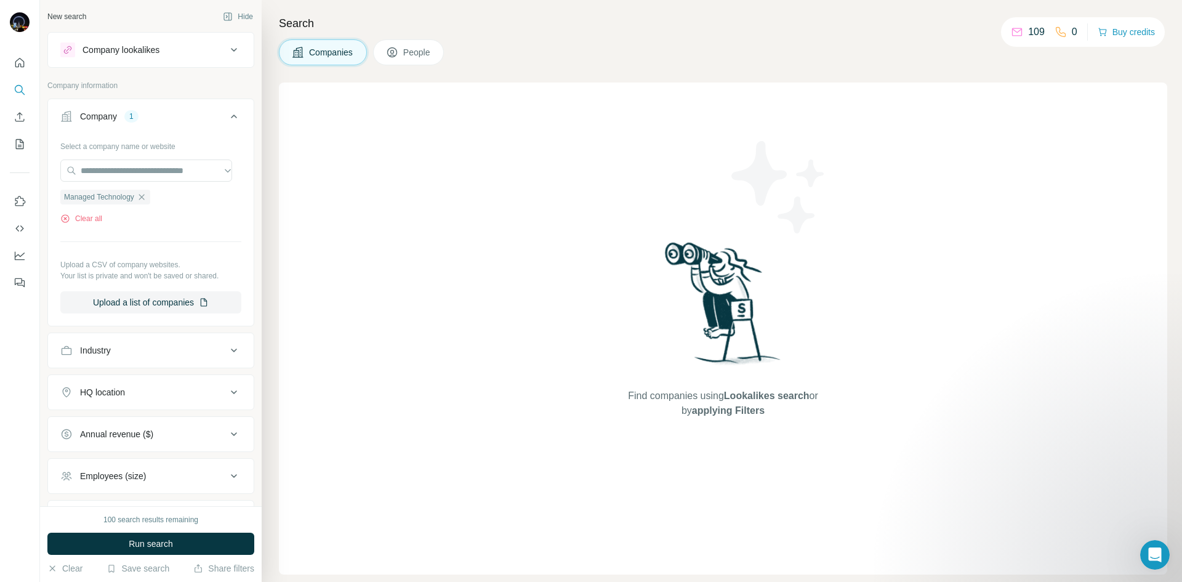
click at [378, 209] on div "Find companies using Lookalikes search or by applying Filters" at bounding box center [723, 328] width 888 height 492
click at [181, 171] on input "text" at bounding box center [146, 170] width 172 height 22
click at [364, 196] on div "Find companies using Lookalikes search or by applying Filters" at bounding box center [723, 328] width 888 height 492
click at [180, 542] on button "Run search" at bounding box center [150, 543] width 207 height 22
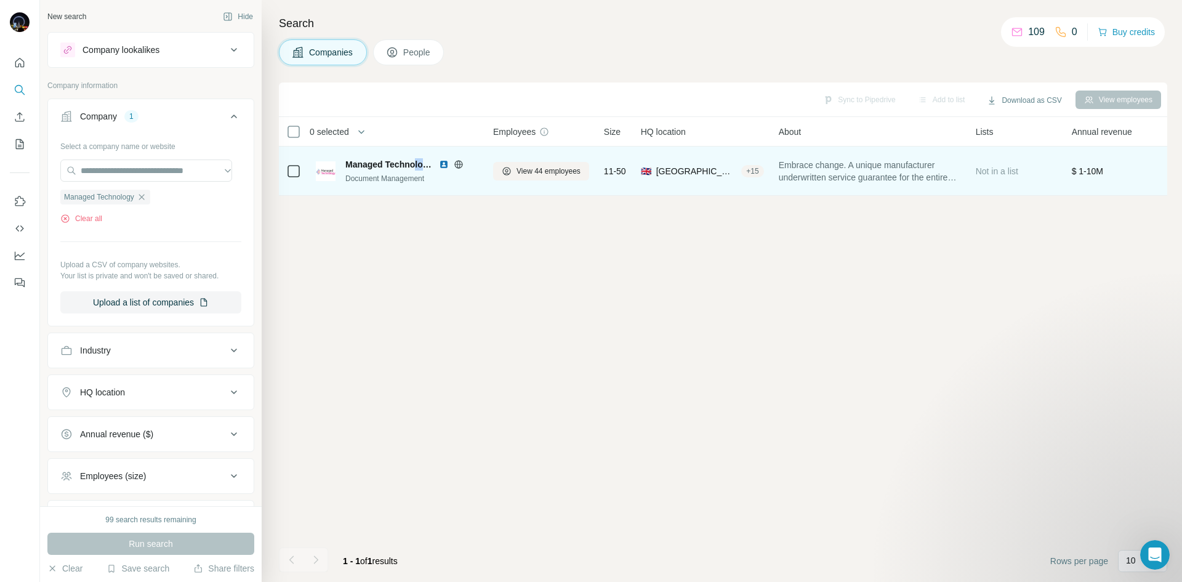
drag, startPoint x: 415, startPoint y: 164, endPoint x: 428, endPoint y: 163, distance: 13.6
click at [428, 163] on span "Managed Technology" at bounding box center [388, 164] width 87 height 12
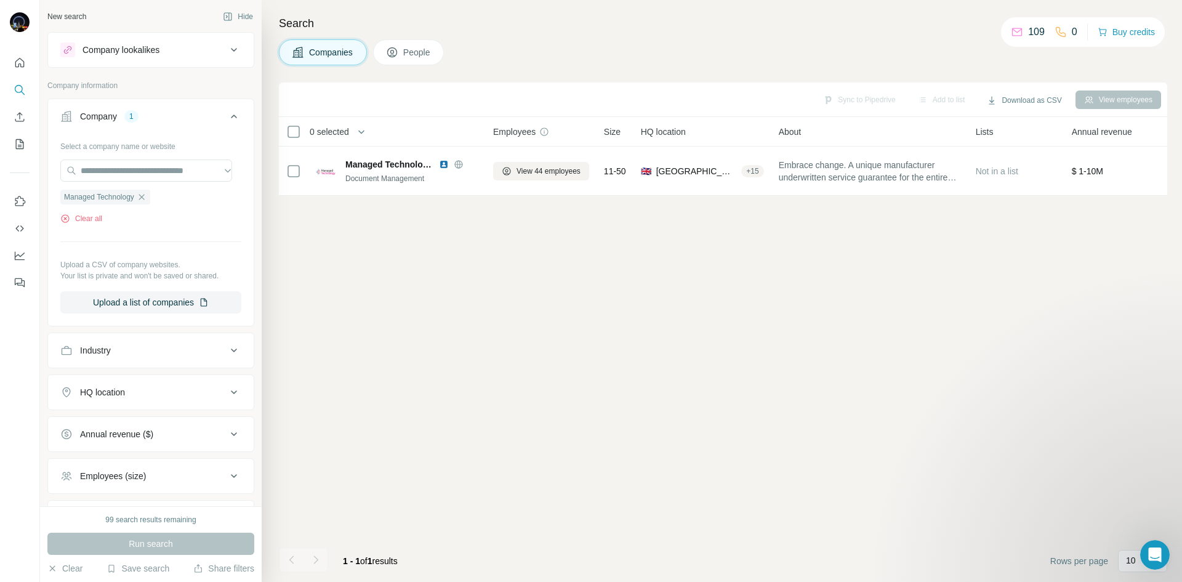
click at [479, 254] on div "Sync to Pipedrive Add to list Download as CSV View employees 0 selected Compani…" at bounding box center [723, 331] width 888 height 499
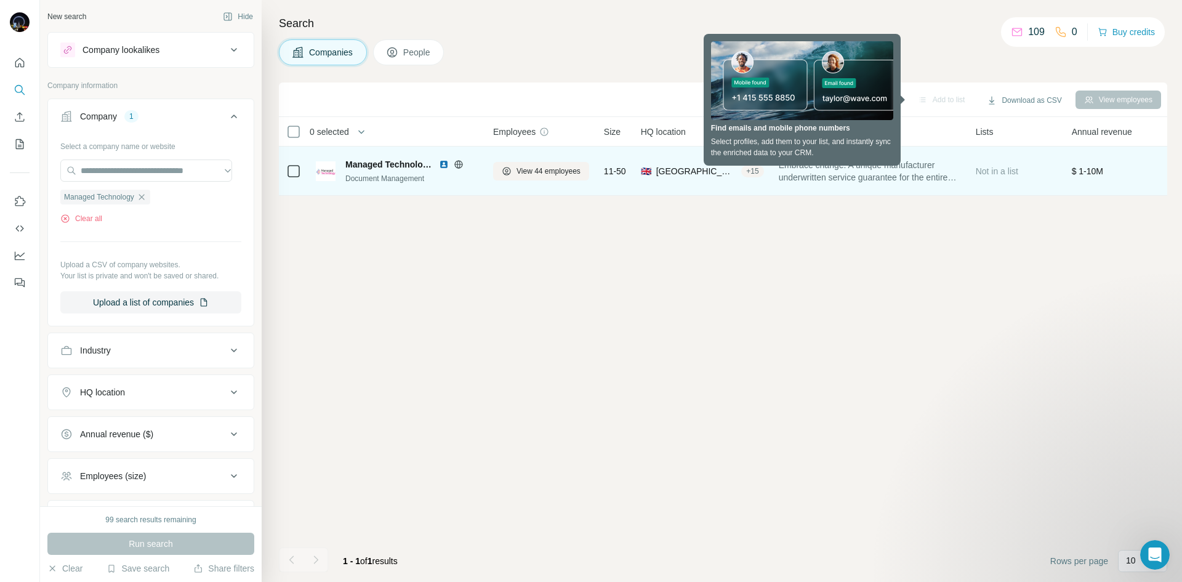
click at [386, 167] on span "Managed Technology" at bounding box center [388, 164] width 87 height 12
click at [423, 167] on span "Managed Technology" at bounding box center [388, 164] width 87 height 12
click at [302, 170] on td at bounding box center [294, 170] width 30 height 49
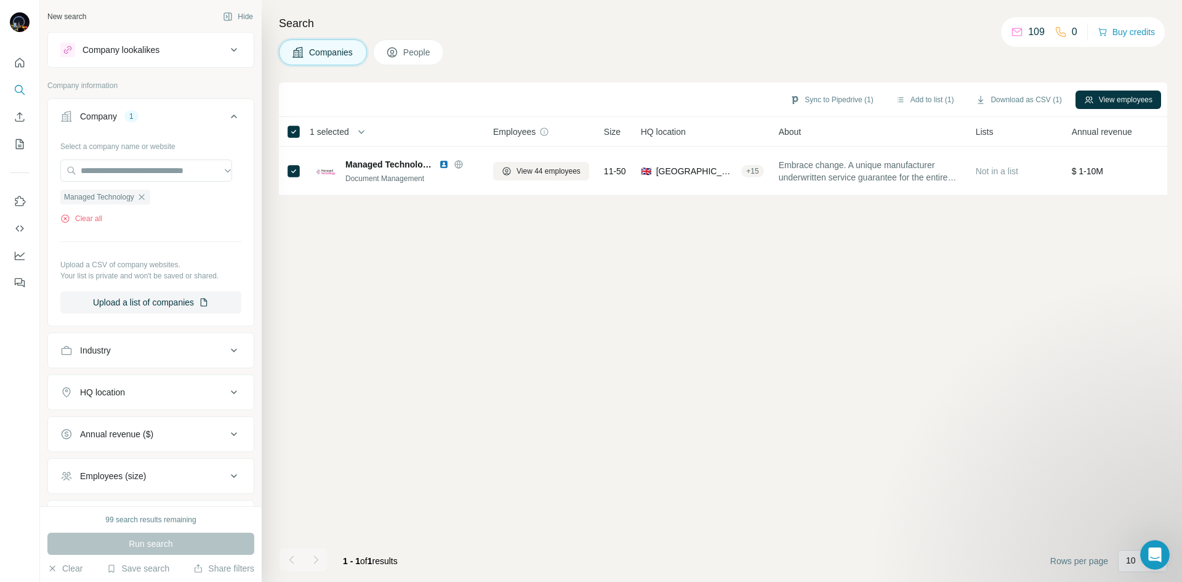
drag, startPoint x: 969, startPoint y: 63, endPoint x: 1027, endPoint y: 81, distance: 59.8
click at [969, 63] on div "Companies People" at bounding box center [723, 52] width 888 height 26
click at [1111, 96] on button "View employees" at bounding box center [1118, 99] width 86 height 18
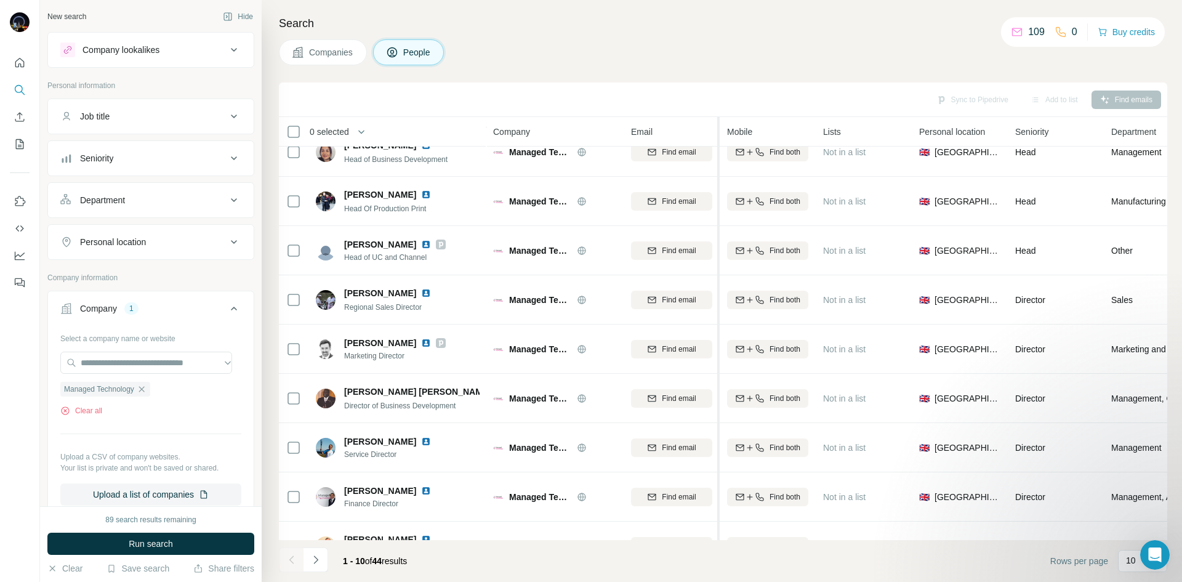
scroll to position [105, 0]
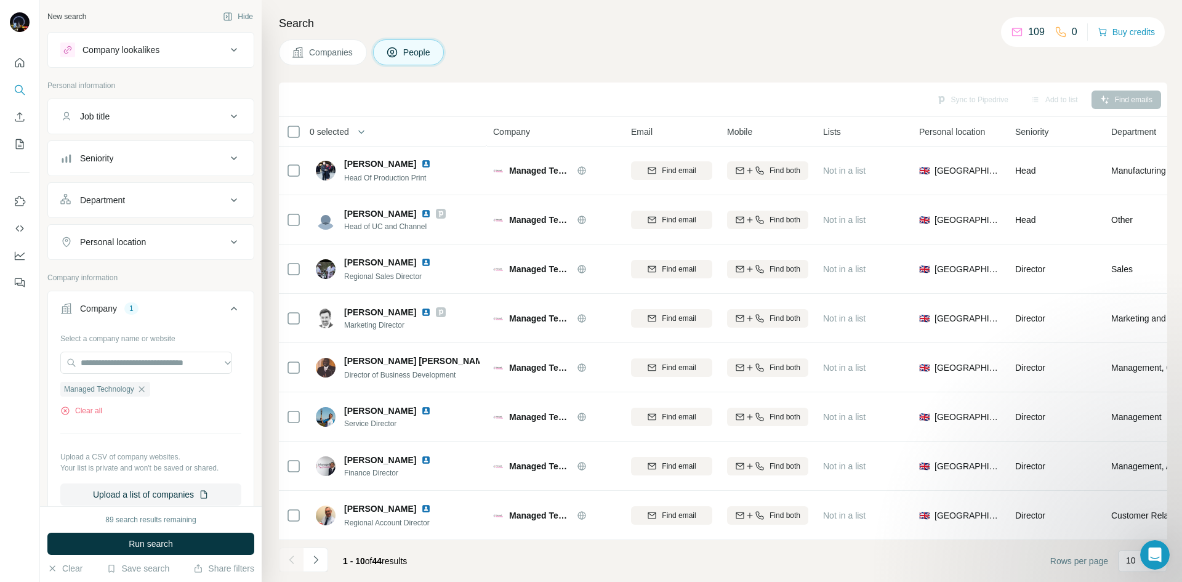
click at [318, 559] on icon "Navigate to next page" at bounding box center [316, 559] width 12 height 12
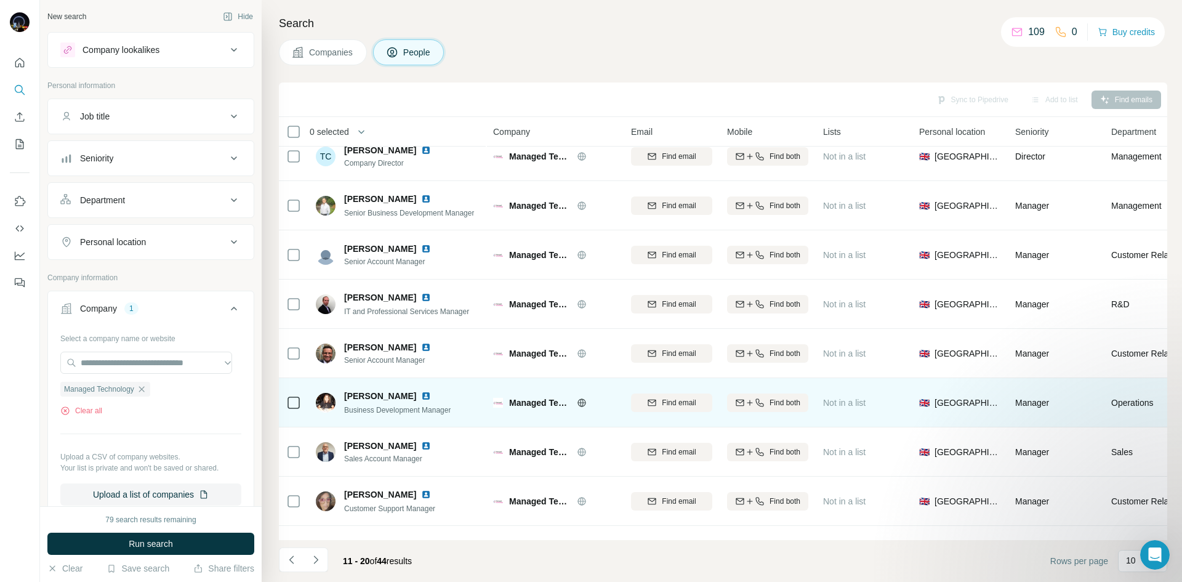
scroll to position [0, 0]
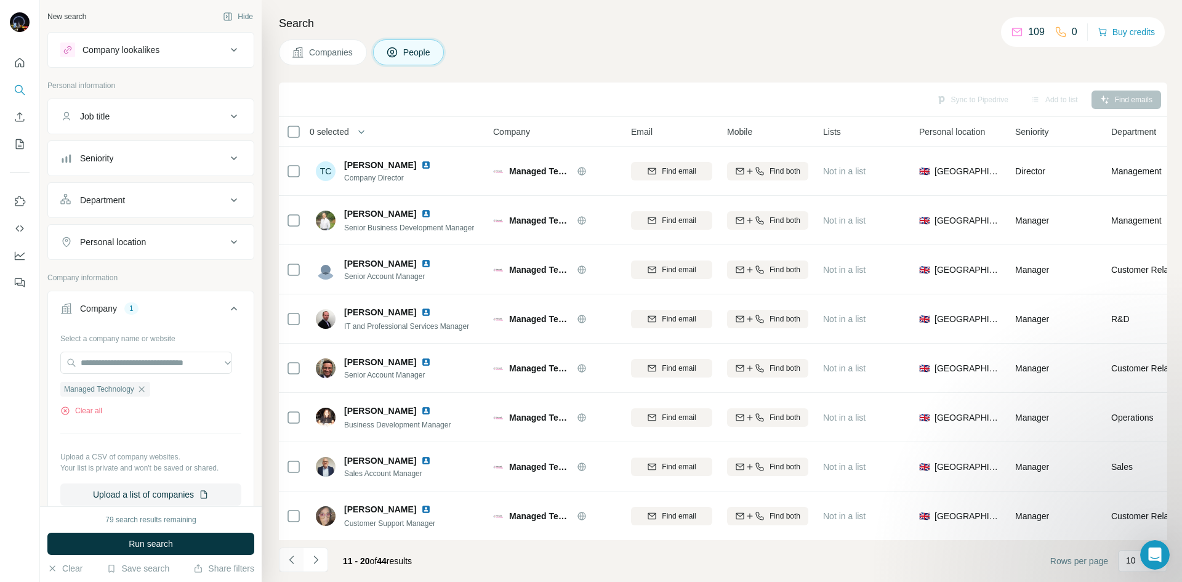
click at [288, 560] on icon "Navigate to previous page" at bounding box center [292, 559] width 12 height 12
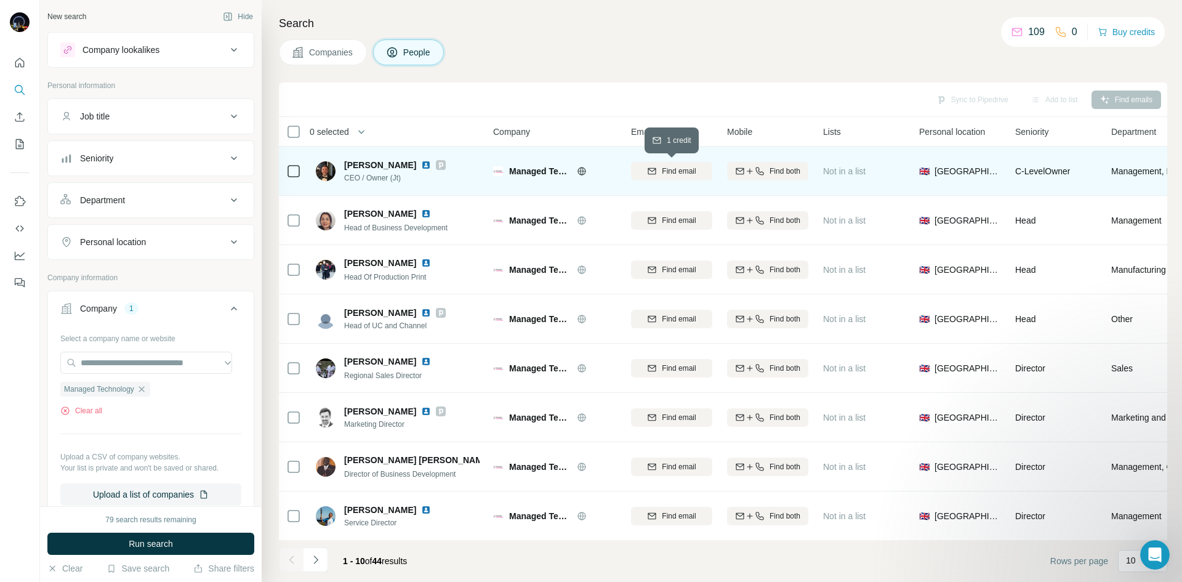
click at [660, 170] on div "Find email" at bounding box center [671, 171] width 81 height 11
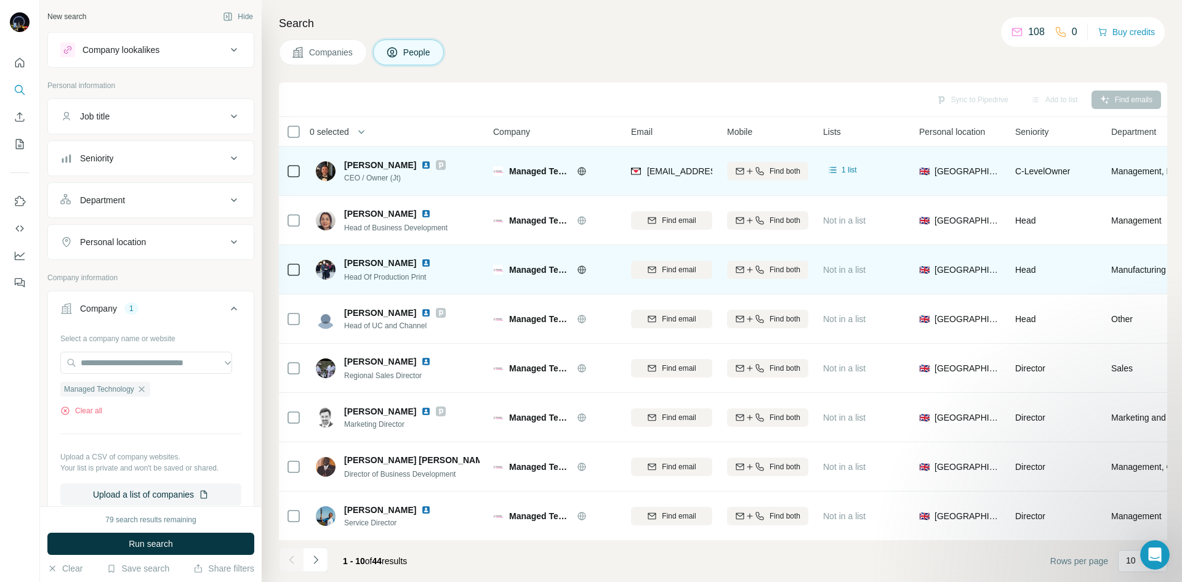
click at [382, 273] on span "Head Of Production Print" at bounding box center [385, 277] width 82 height 9
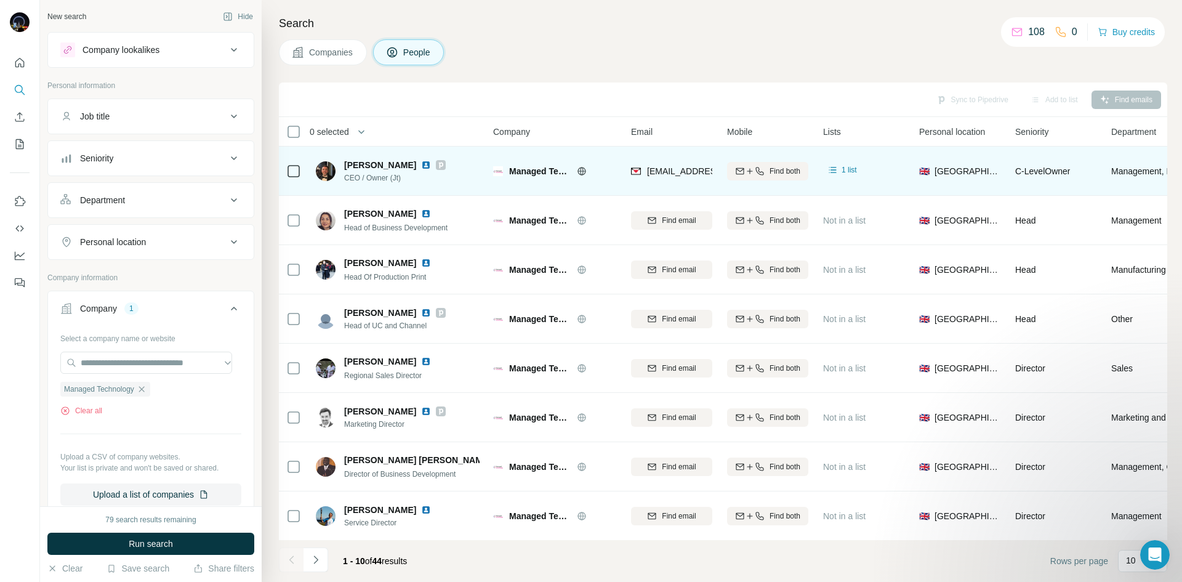
click at [388, 581] on div at bounding box center [591, 582] width 1182 height 0
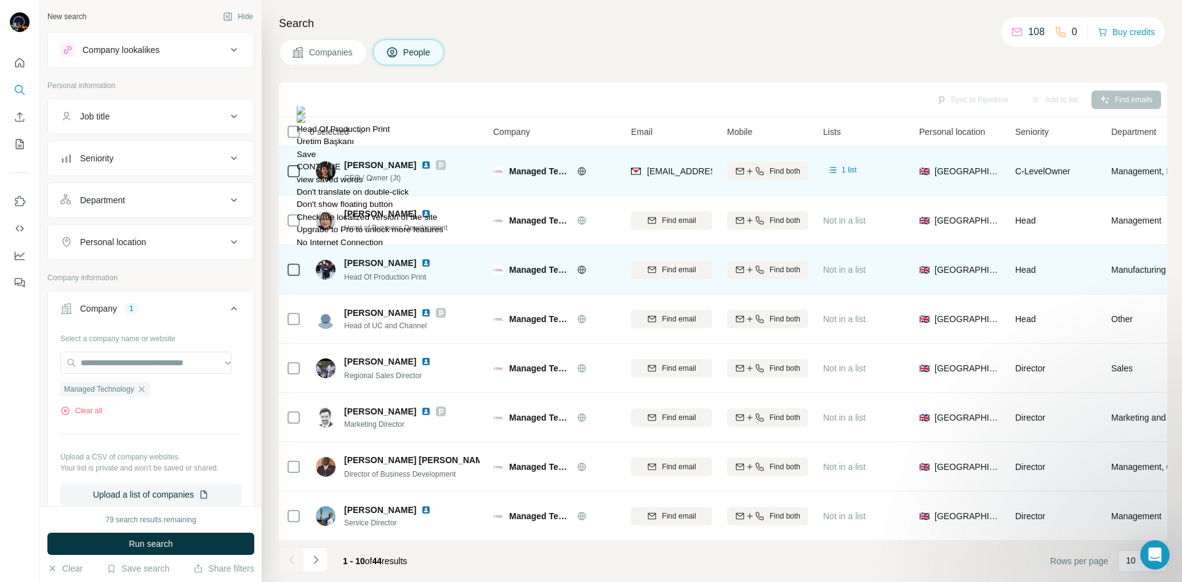
click at [388, 278] on span "Head Of Production Print" at bounding box center [385, 277] width 82 height 9
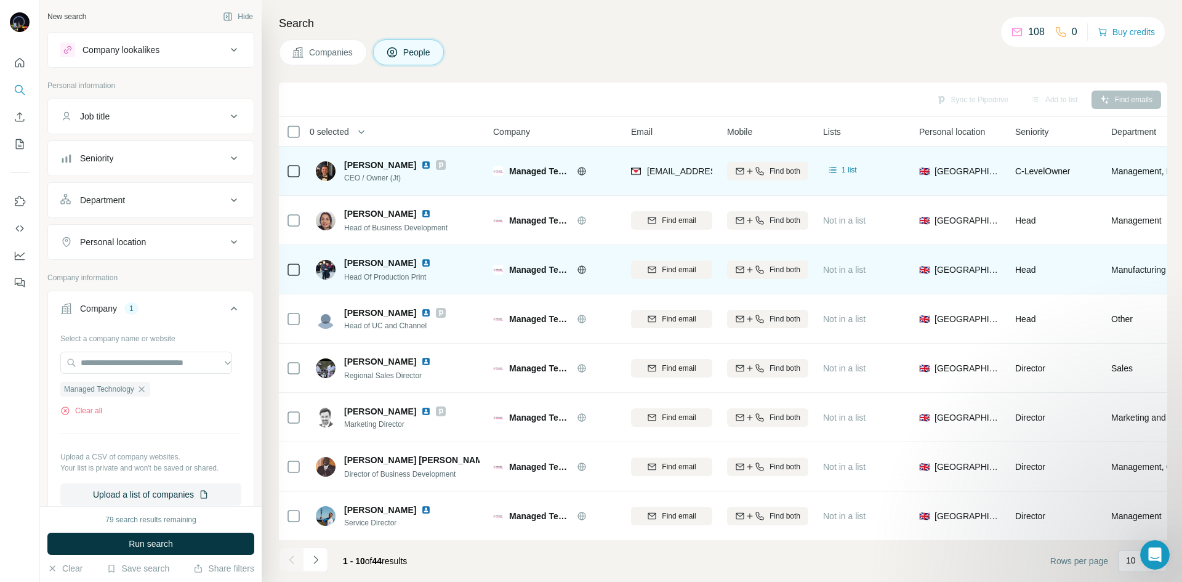
click at [366, 274] on span "Head Of Production Print" at bounding box center [385, 277] width 82 height 9
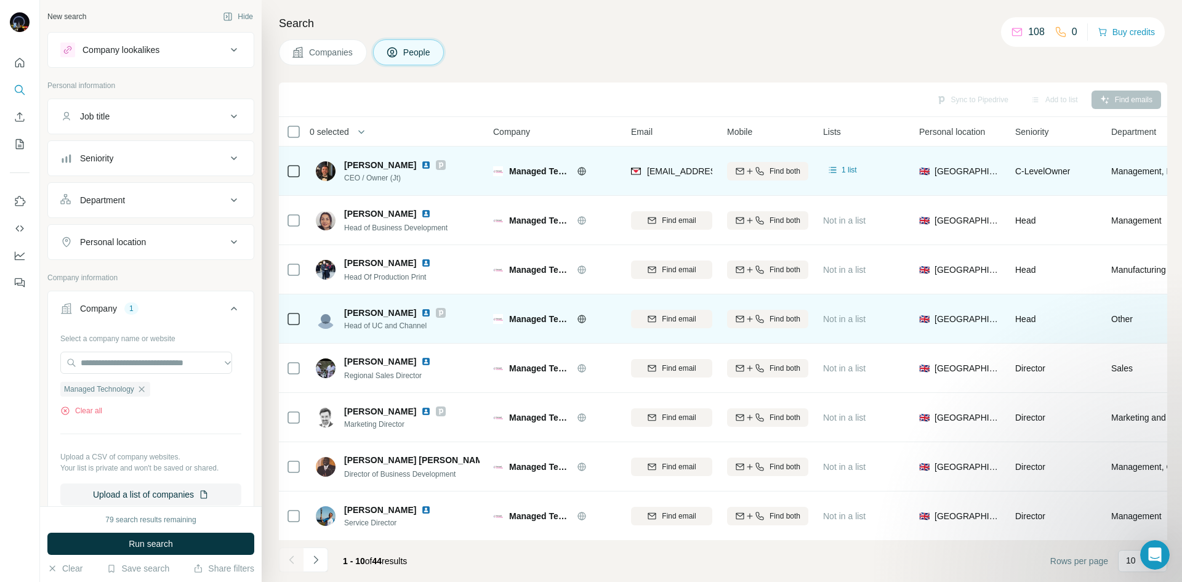
click at [375, 326] on span "Head of UC and Channel" at bounding box center [395, 325] width 102 height 11
click at [376, 326] on span "Head of UC and Channel" at bounding box center [395, 325] width 102 height 11
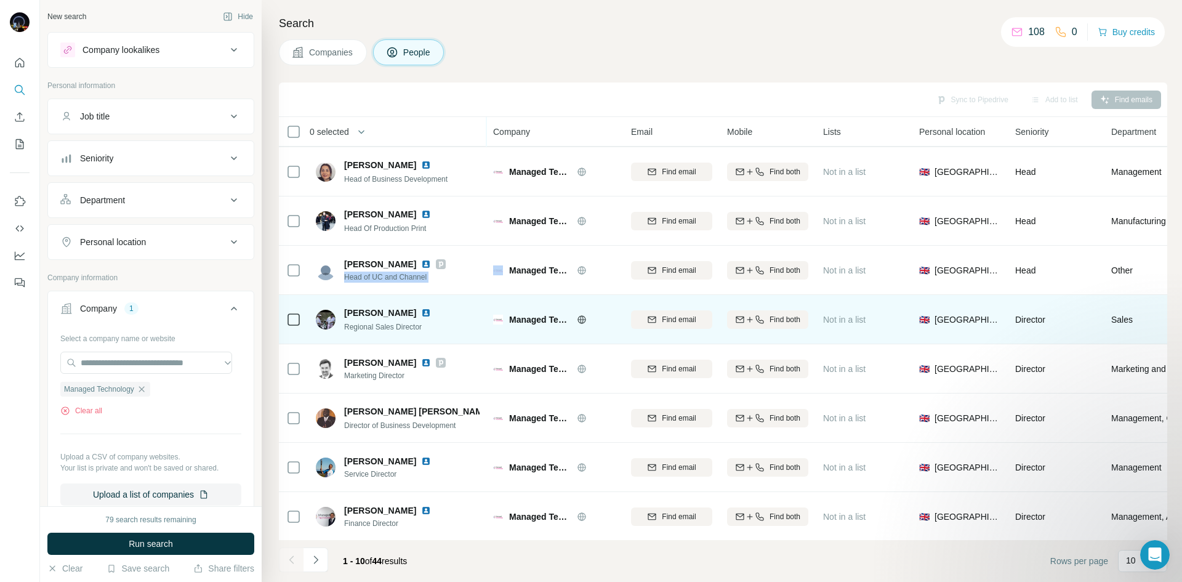
scroll to position [105, 0]
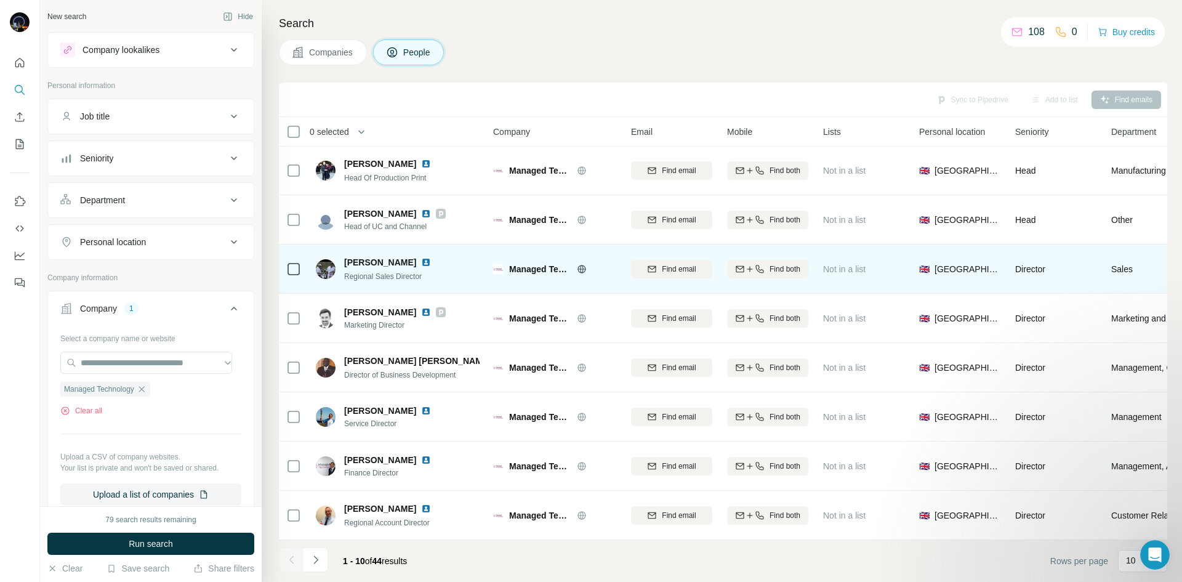
click at [404, 272] on span "Regional Sales Director" at bounding box center [383, 276] width 78 height 9
click at [400, 272] on span "Regional Sales Director" at bounding box center [383, 276] width 78 height 9
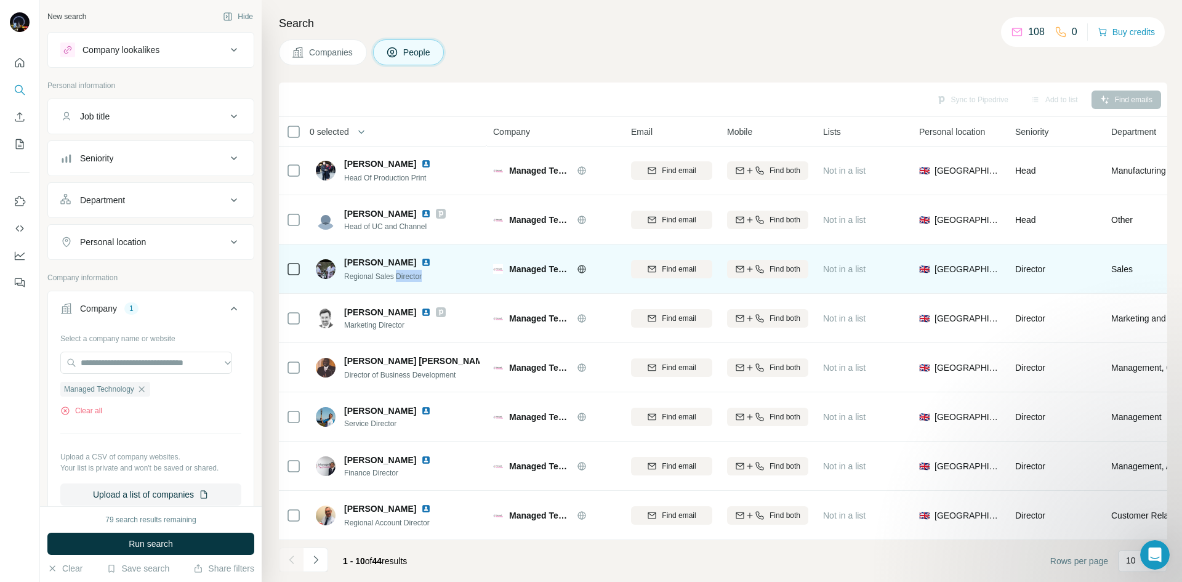
click at [327, 260] on img at bounding box center [326, 269] width 20 height 20
click at [330, 260] on img at bounding box center [326, 269] width 20 height 20
click at [421, 258] on img at bounding box center [426, 262] width 10 height 10
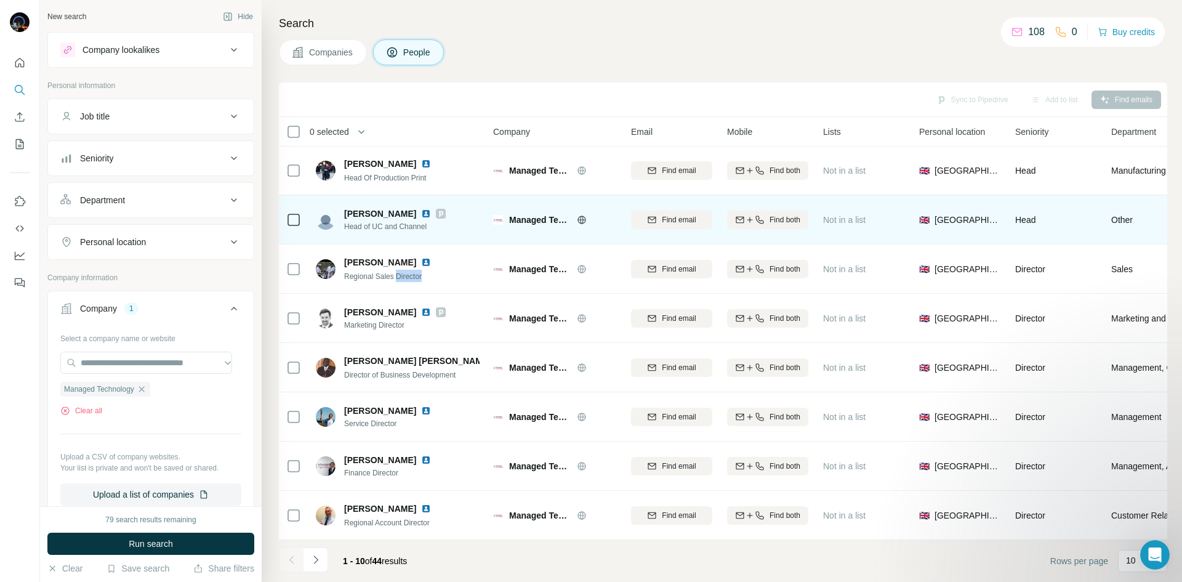
click at [425, 209] on img at bounding box center [426, 214] width 10 height 10
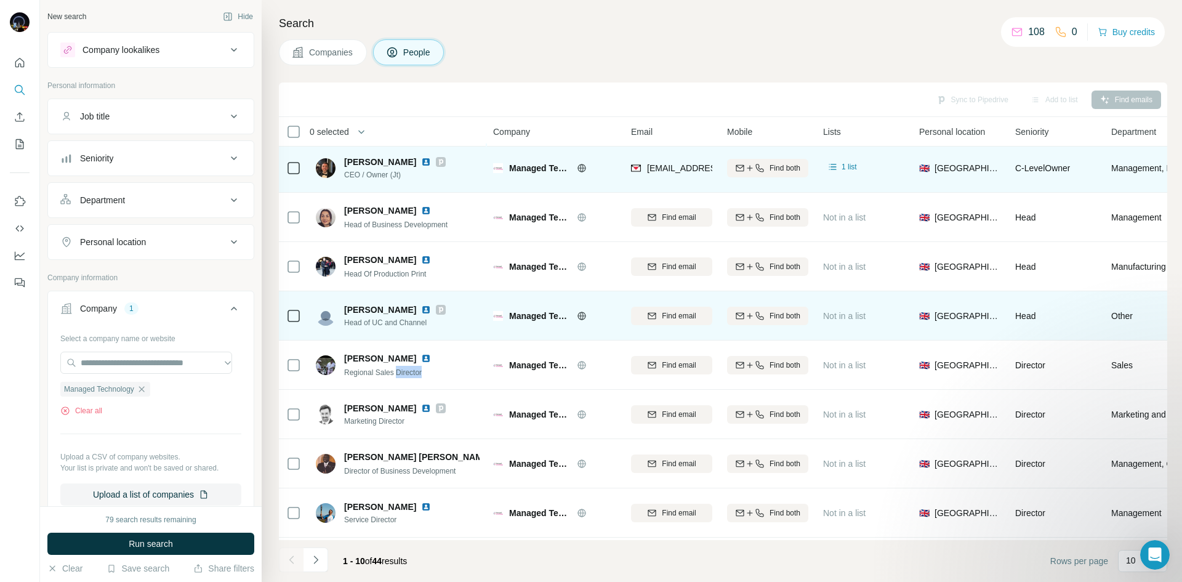
scroll to position [0, 0]
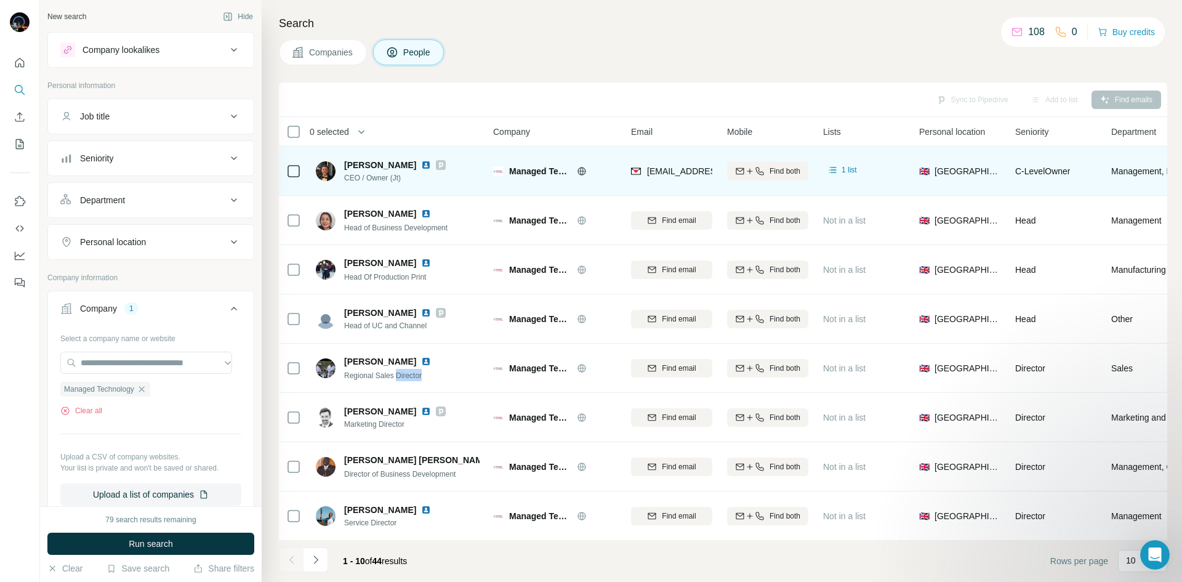
click at [431, 166] on img at bounding box center [426, 165] width 10 height 10
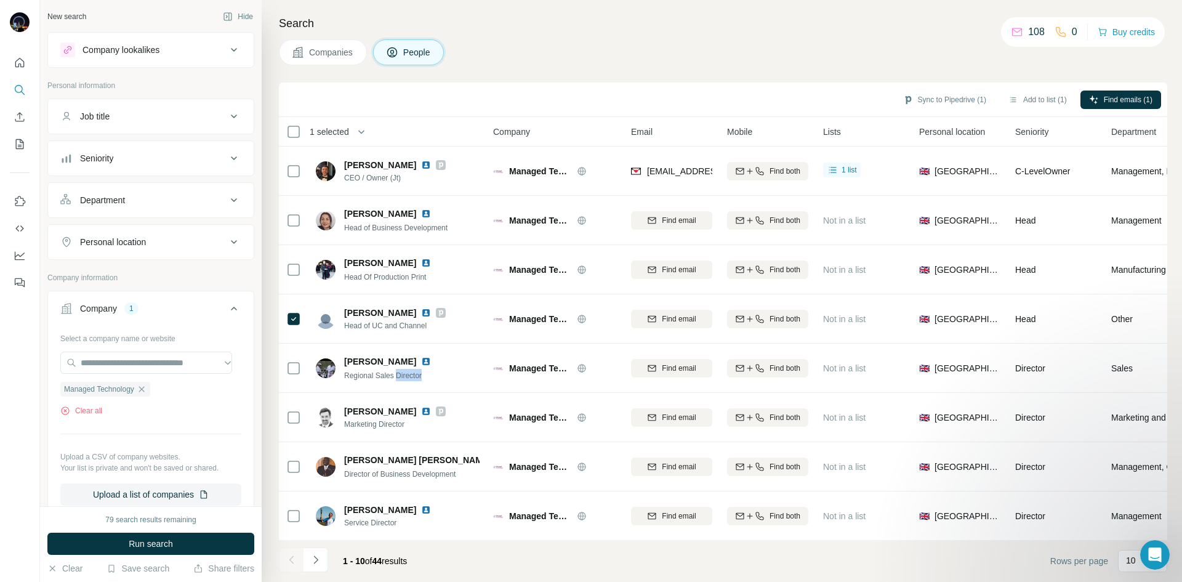
click at [310, 51] on span "Companies" at bounding box center [331, 52] width 45 height 12
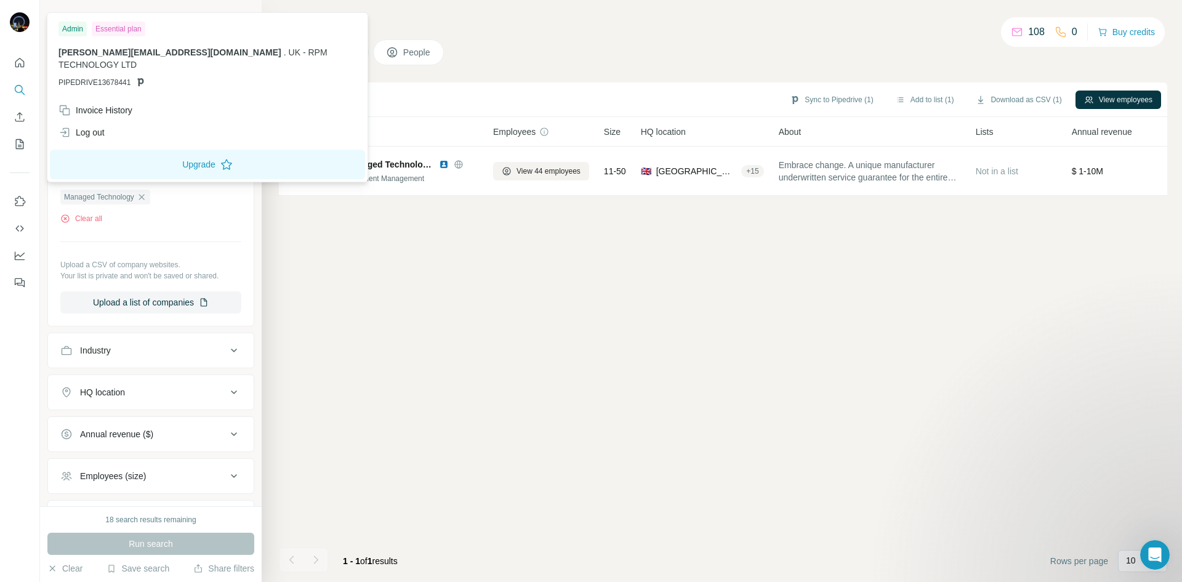
click at [22, 20] on img at bounding box center [20, 22] width 20 height 20
click at [21, 118] on icon "Enrich CSV" at bounding box center [20, 117] width 12 height 12
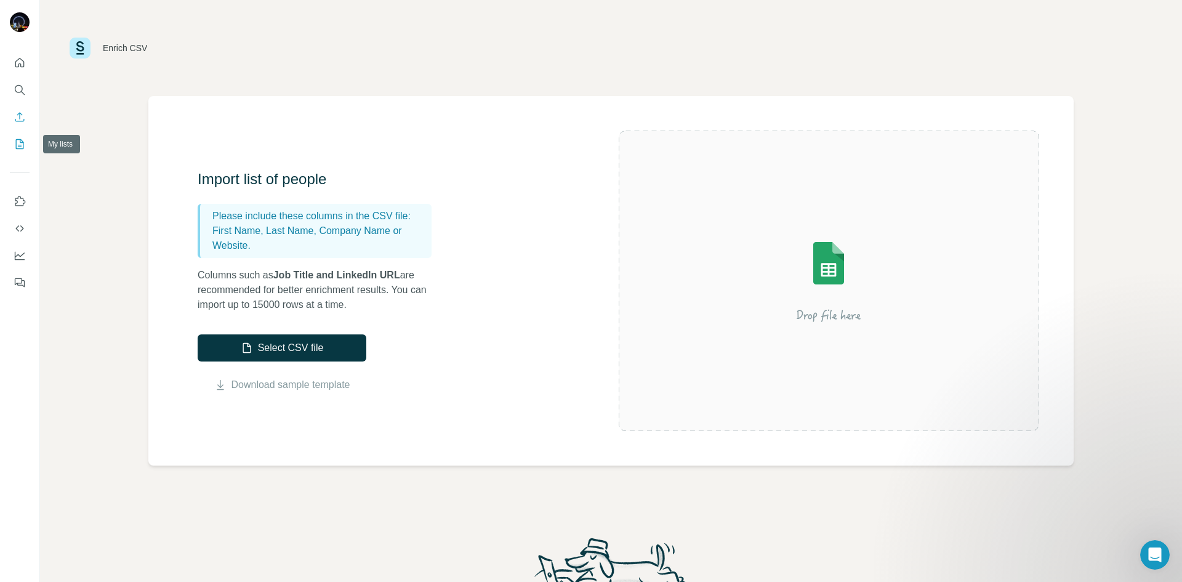
click at [21, 146] on icon "My lists" at bounding box center [20, 144] width 12 height 12
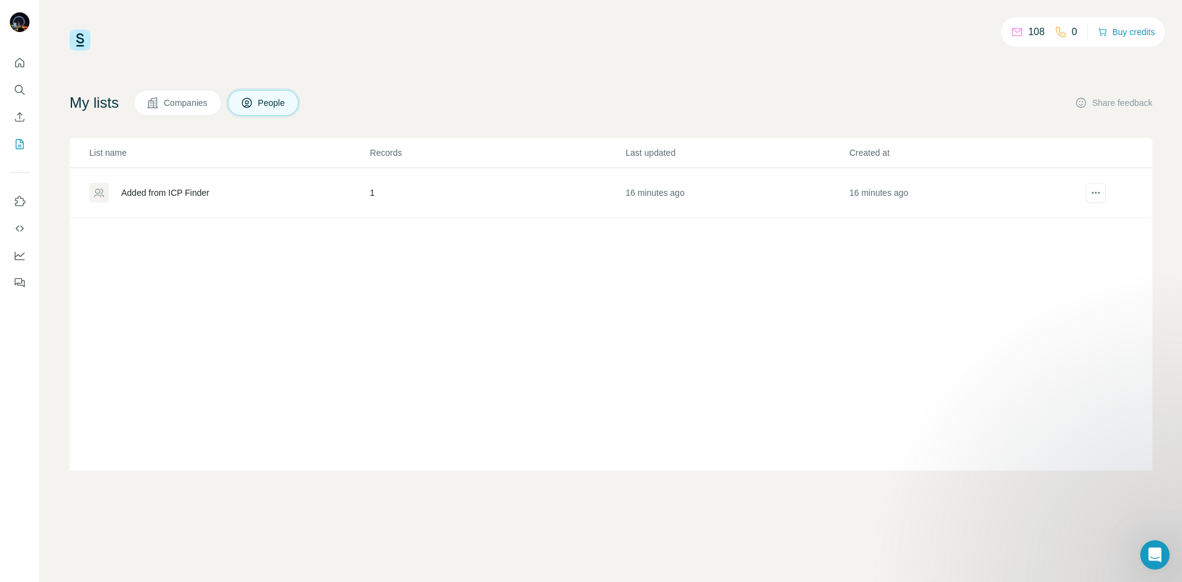
click at [84, 41] on img at bounding box center [80, 40] width 21 height 21
click at [870, 195] on td "16 minutes ago" at bounding box center [960, 193] width 223 height 50
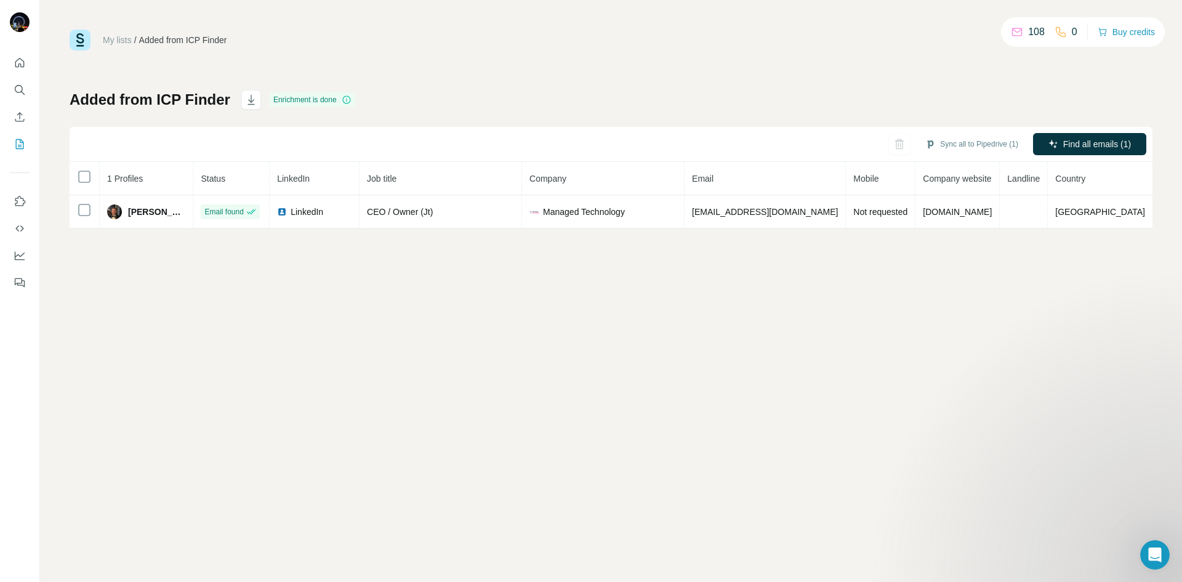
click at [1156, 555] on icon "Open Intercom Messenger" at bounding box center [1154, 555] width 9 height 10
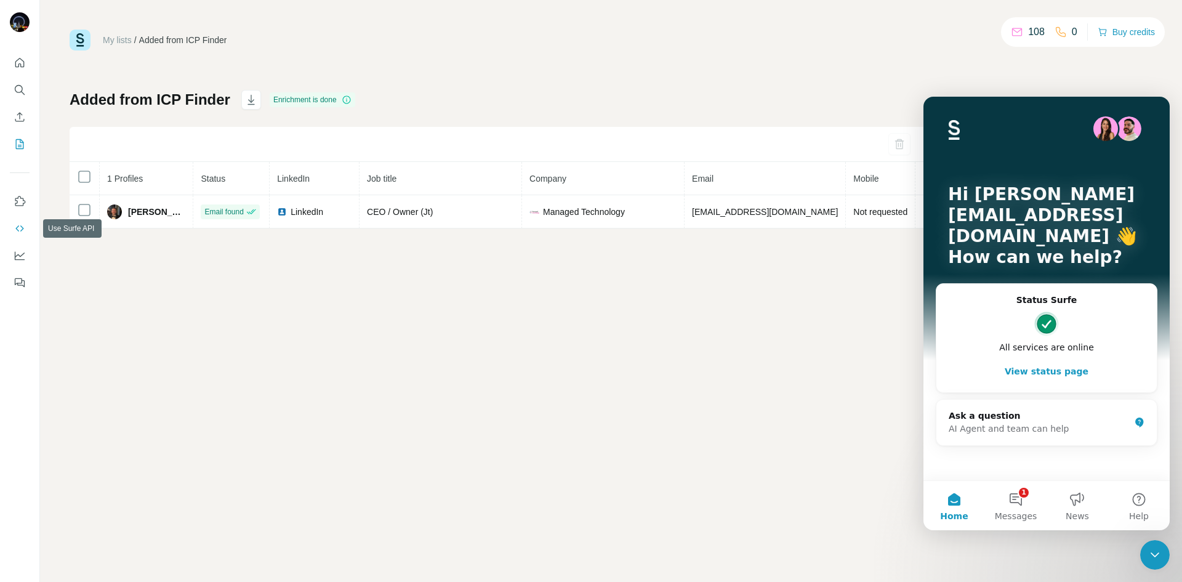
click at [21, 226] on icon "Use Surfe API" at bounding box center [19, 228] width 8 height 6
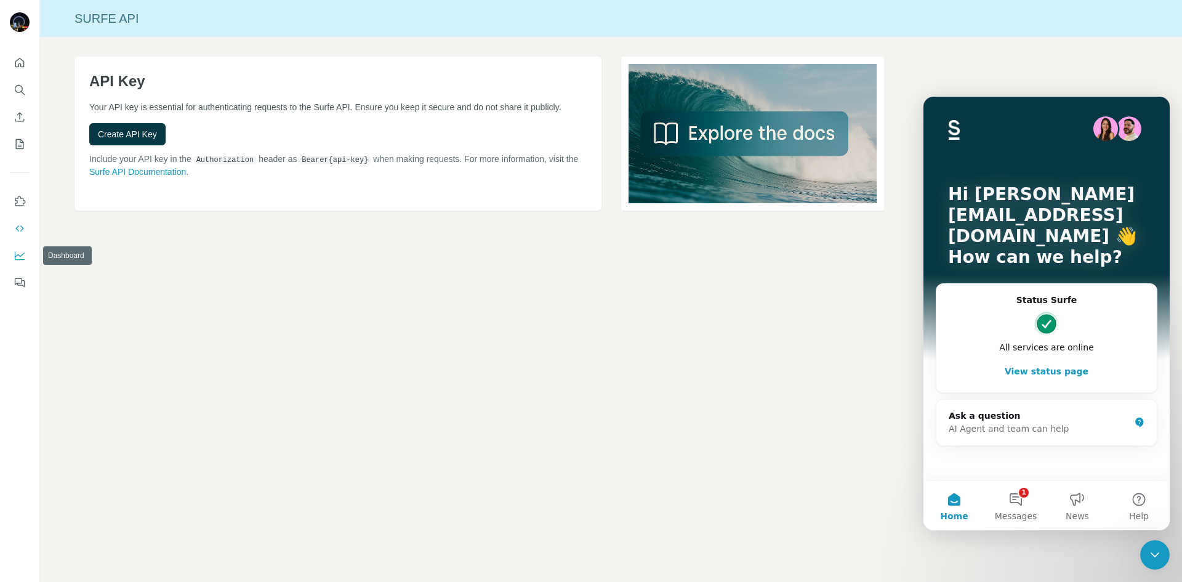
click at [24, 257] on icon "Dashboard" at bounding box center [20, 255] width 12 height 12
click at [1015, 495] on button "1 Messages" at bounding box center [1016, 505] width 62 height 49
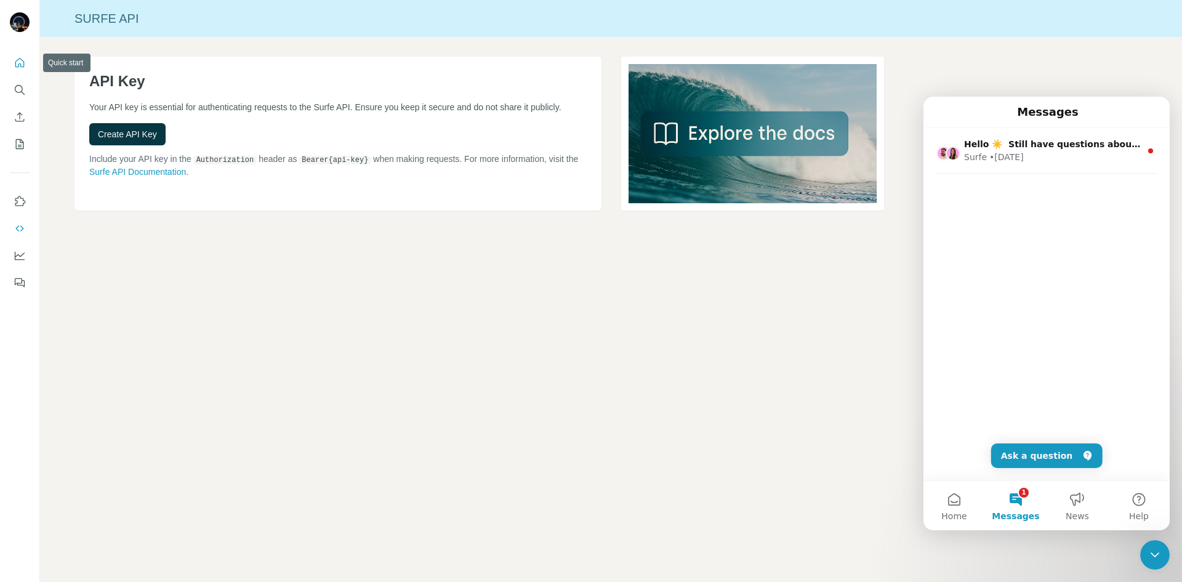
click at [26, 69] on button "Quick start" at bounding box center [20, 63] width 20 height 22
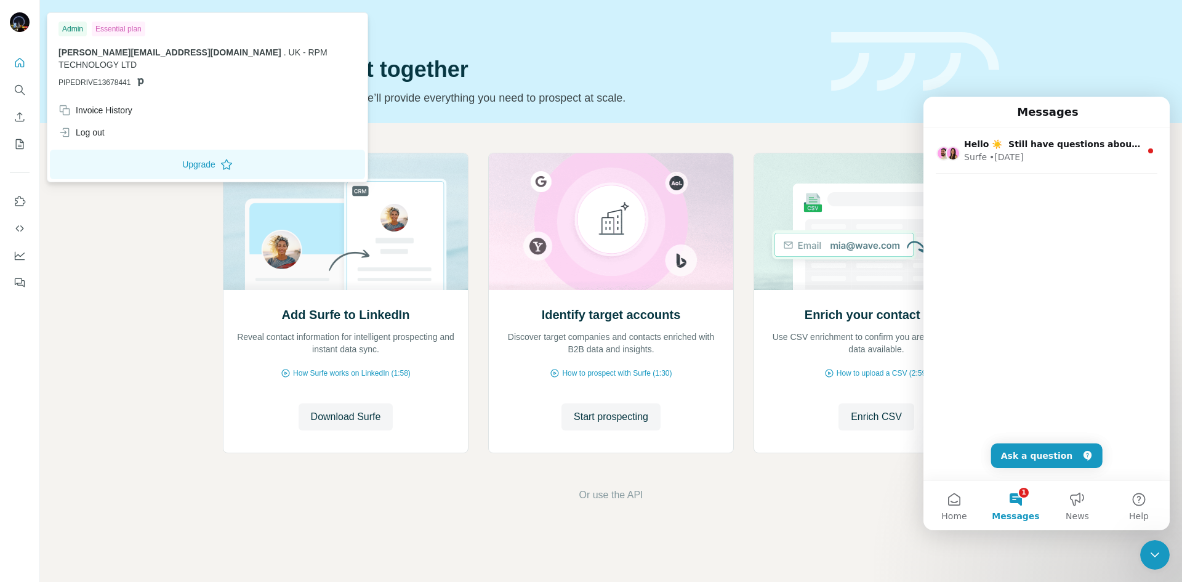
click at [18, 27] on img at bounding box center [20, 22] width 20 height 20
click at [76, 50] on span "[PERSON_NAME][EMAIL_ADDRESS][DOMAIN_NAME]" at bounding box center [169, 52] width 223 height 10
click at [15, 274] on button "Feedback" at bounding box center [20, 282] width 20 height 22
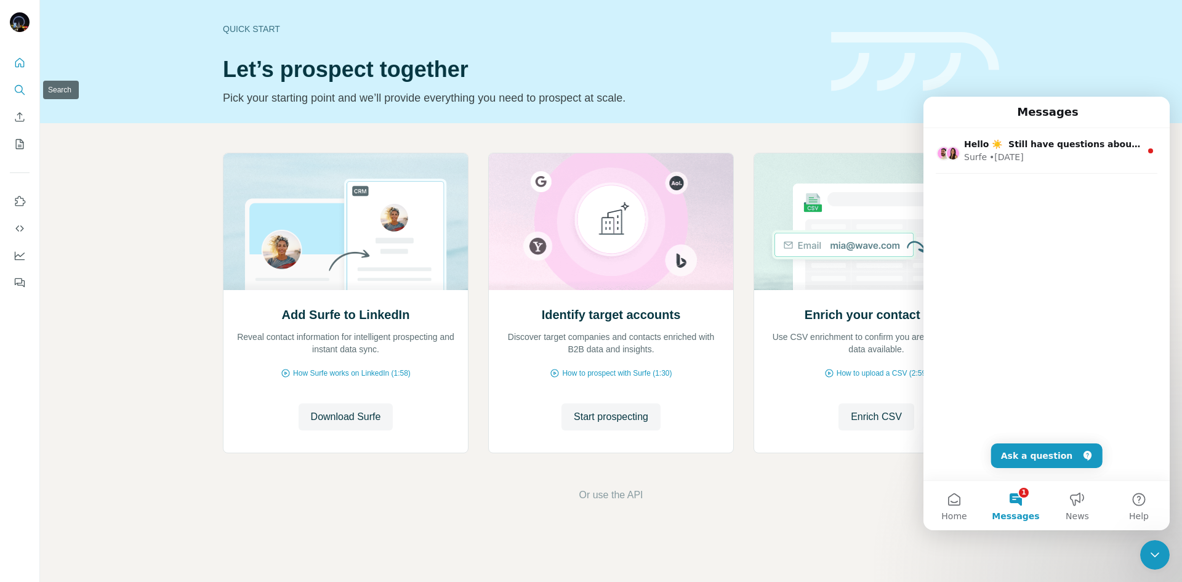
click at [21, 100] on button "Search" at bounding box center [20, 90] width 20 height 22
click at [21, 120] on icon "Enrich CSV" at bounding box center [20, 117] width 12 height 12
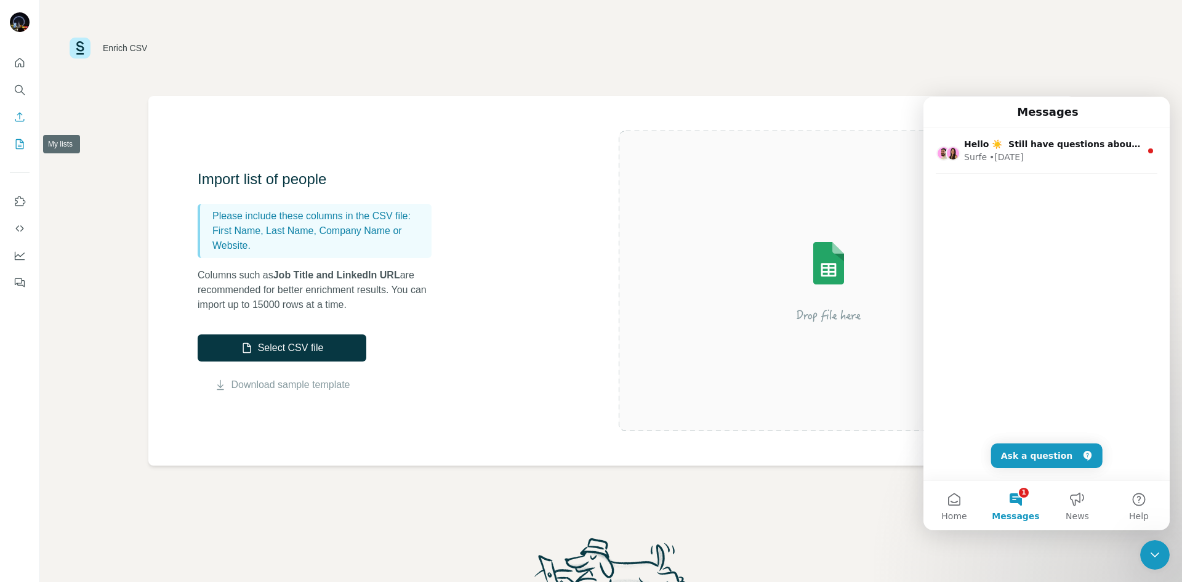
click at [24, 143] on icon "My lists" at bounding box center [20, 144] width 12 height 12
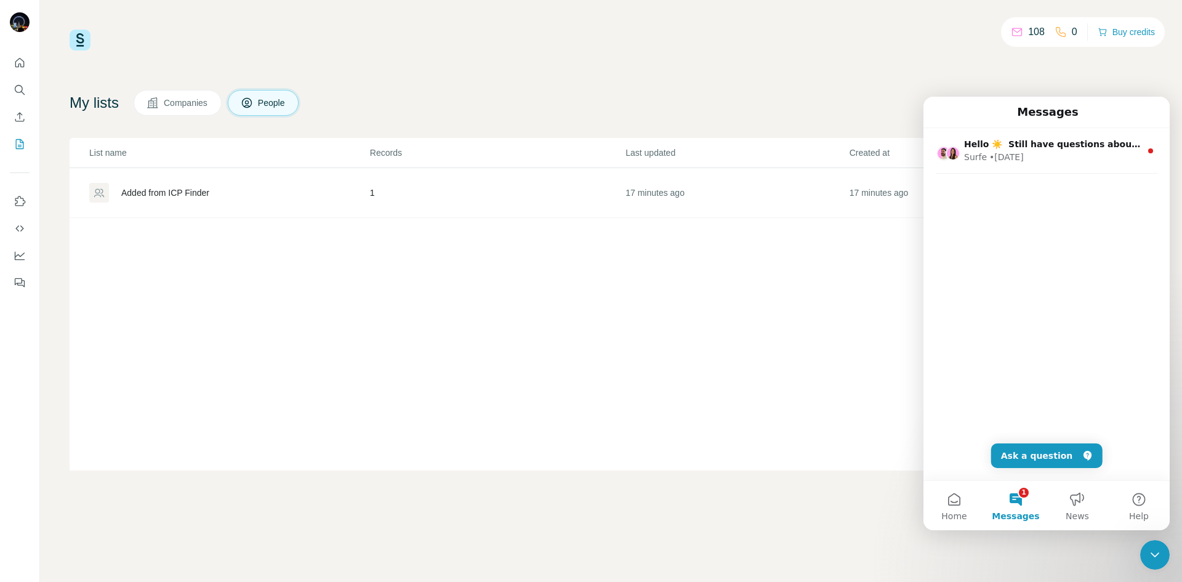
click at [1031, 31] on p "108" at bounding box center [1036, 32] width 17 height 15
click at [1084, 32] on div "108 0 Buy credits" at bounding box center [1083, 32] width 164 height 30
click at [1138, 31] on button "Buy credits" at bounding box center [1125, 31] width 57 height 17
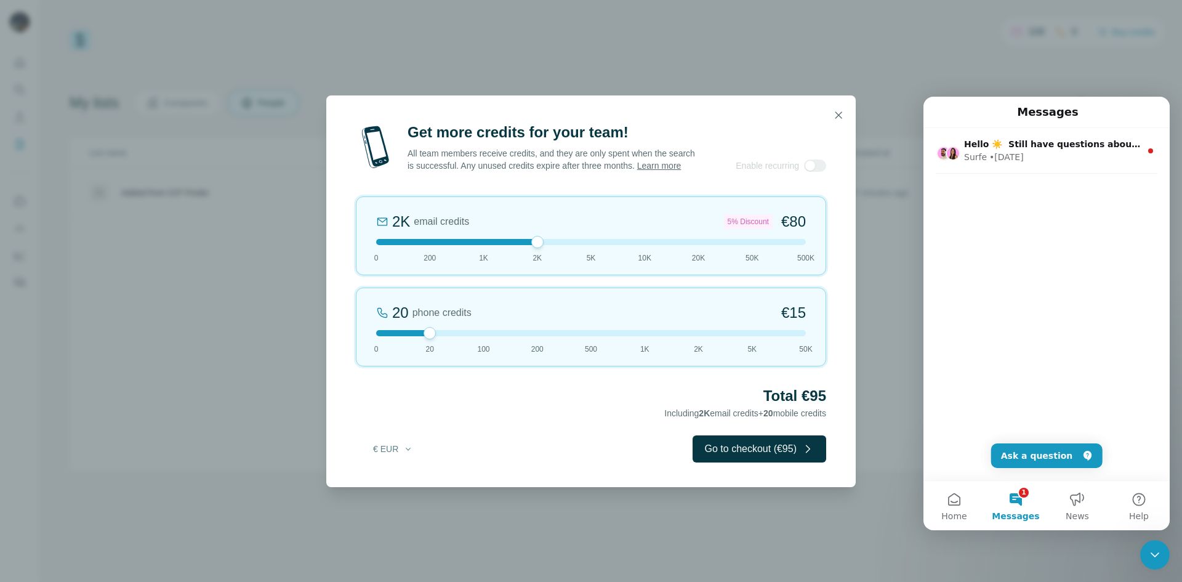
drag, startPoint x: 425, startPoint y: 244, endPoint x: 489, endPoint y: 244, distance: 63.4
click at [531, 244] on div at bounding box center [537, 242] width 12 height 12
drag, startPoint x: 430, startPoint y: 335, endPoint x: 562, endPoint y: 332, distance: 133.0
click at [549, 333] on div at bounding box center [591, 333] width 430 height 6
click at [841, 119] on icon "button" at bounding box center [838, 115] width 12 height 12
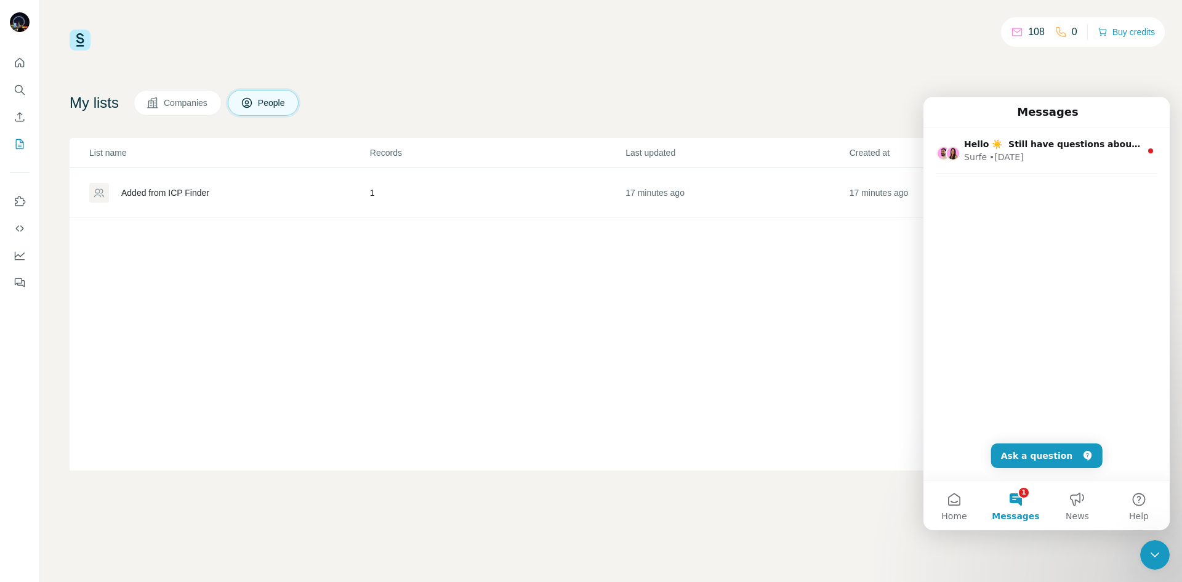
click at [1020, 508] on button "1 Messages" at bounding box center [1016, 505] width 62 height 49
click at [1158, 545] on div "Close Intercom Messenger" at bounding box center [1155, 555] width 30 height 30
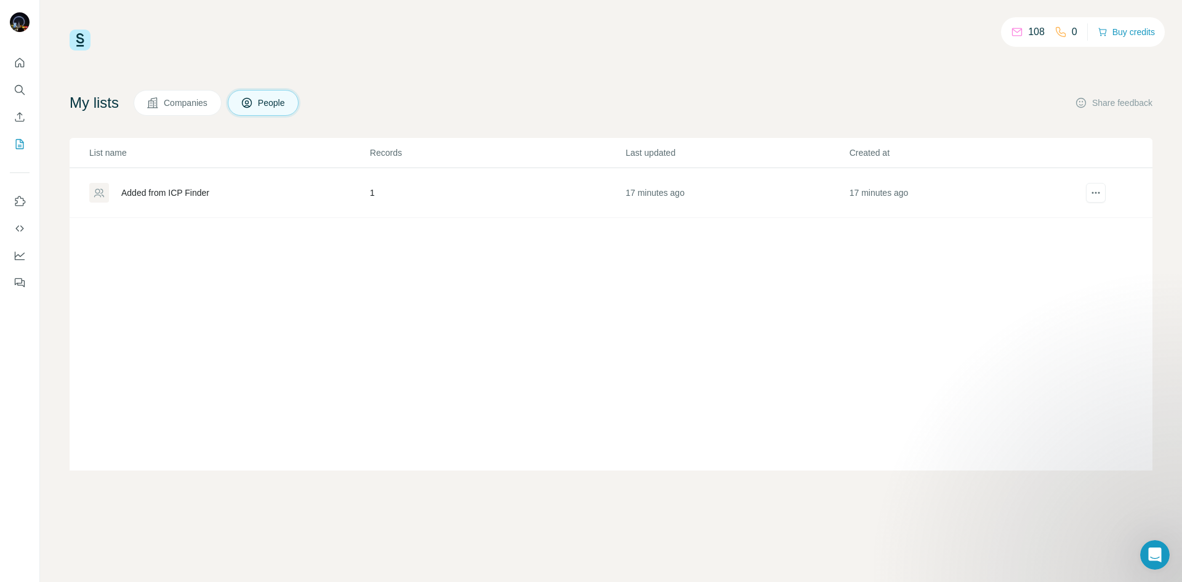
click at [185, 102] on span "Companies" at bounding box center [186, 103] width 45 height 12
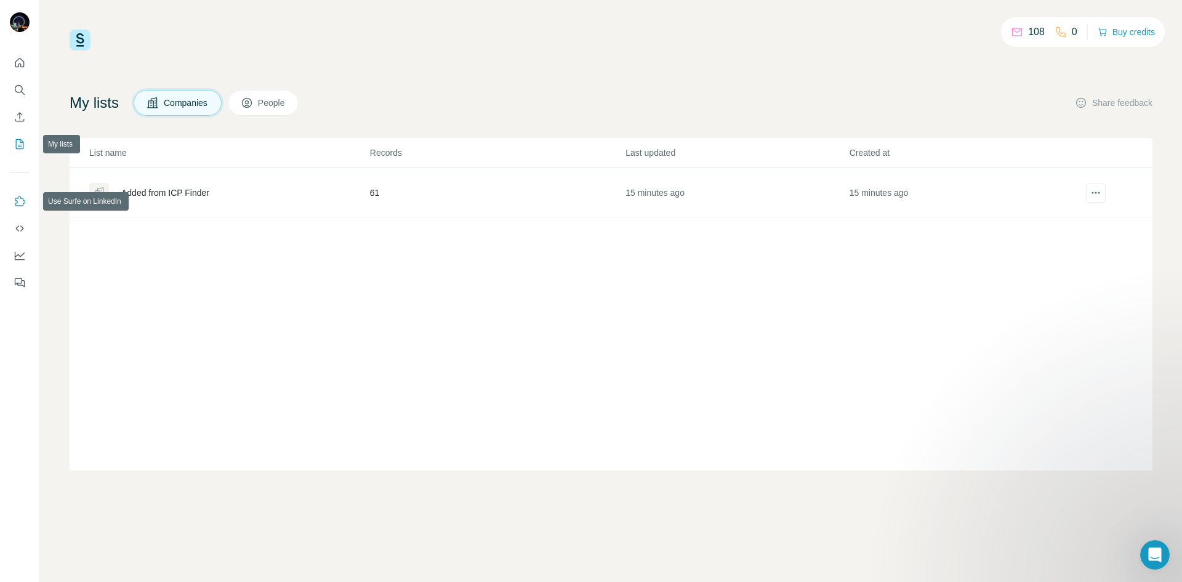
click at [20, 204] on icon "Use Surfe on LinkedIn" at bounding box center [20, 201] width 12 height 12
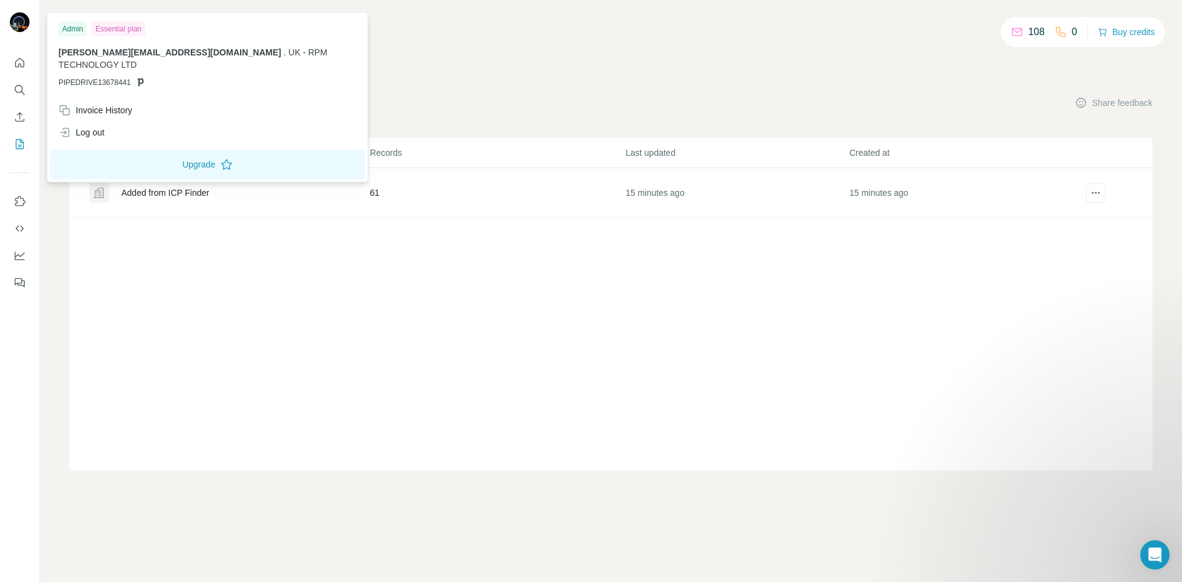
click at [21, 22] on img at bounding box center [20, 22] width 20 height 20
click at [21, 143] on icon "My lists" at bounding box center [20, 144] width 12 height 12
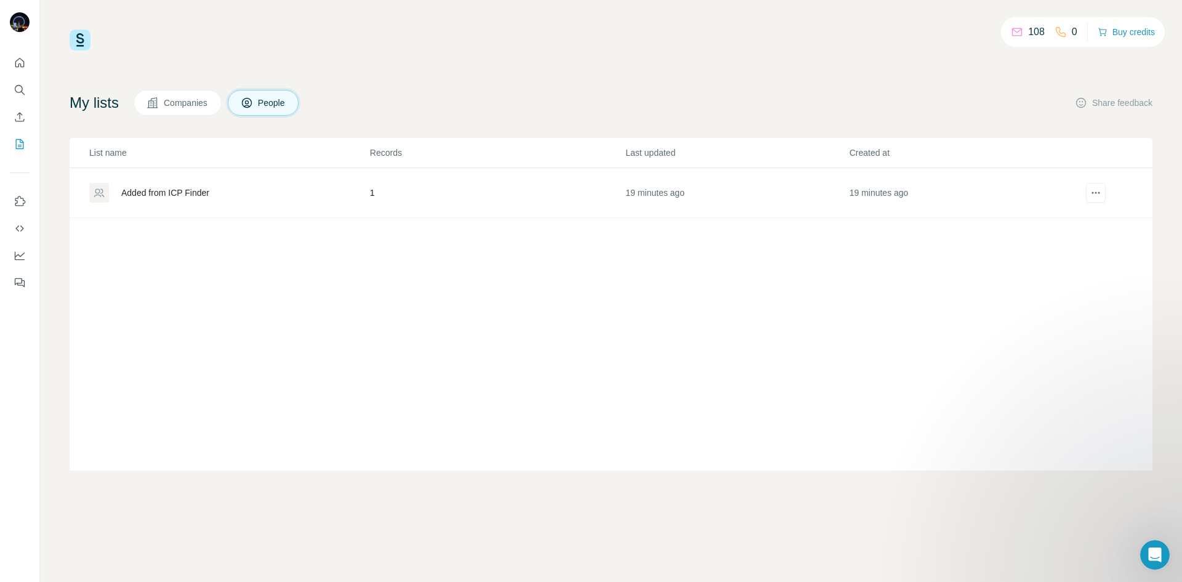
click at [153, 193] on div "Added from ICP Finder" at bounding box center [165, 192] width 88 height 12
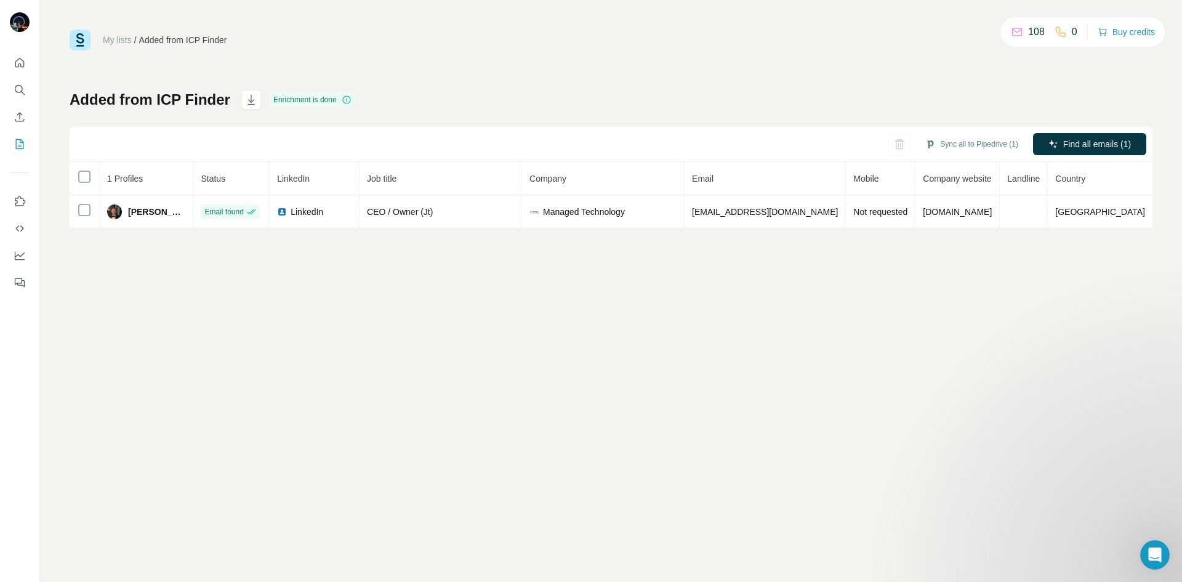
click at [28, 95] on button "Search" at bounding box center [20, 90] width 20 height 22
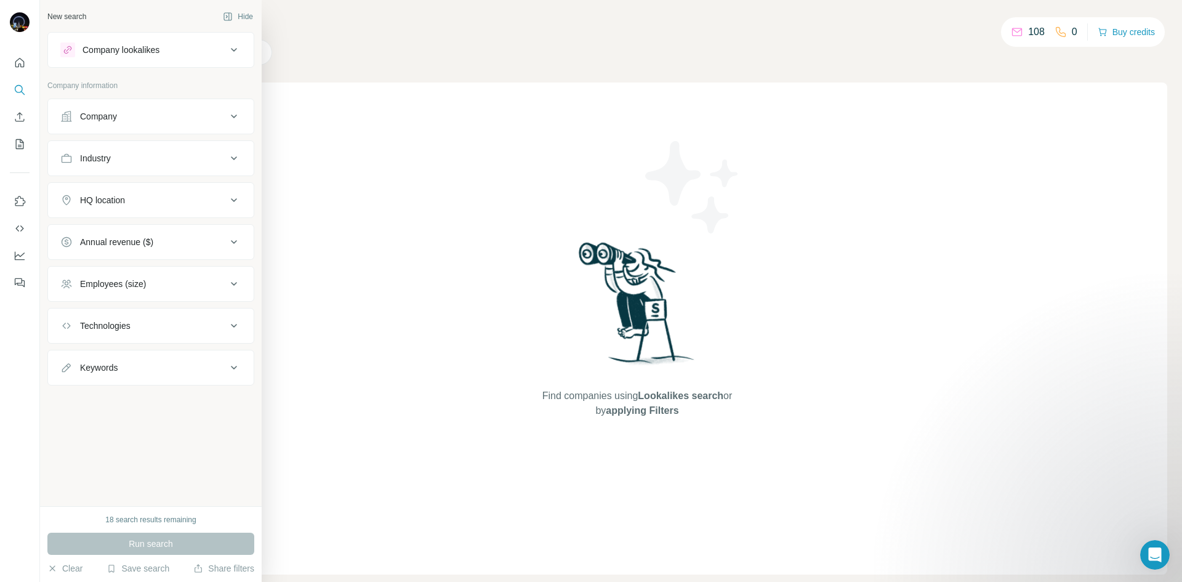
click at [164, 114] on div "Company" at bounding box center [143, 116] width 166 height 12
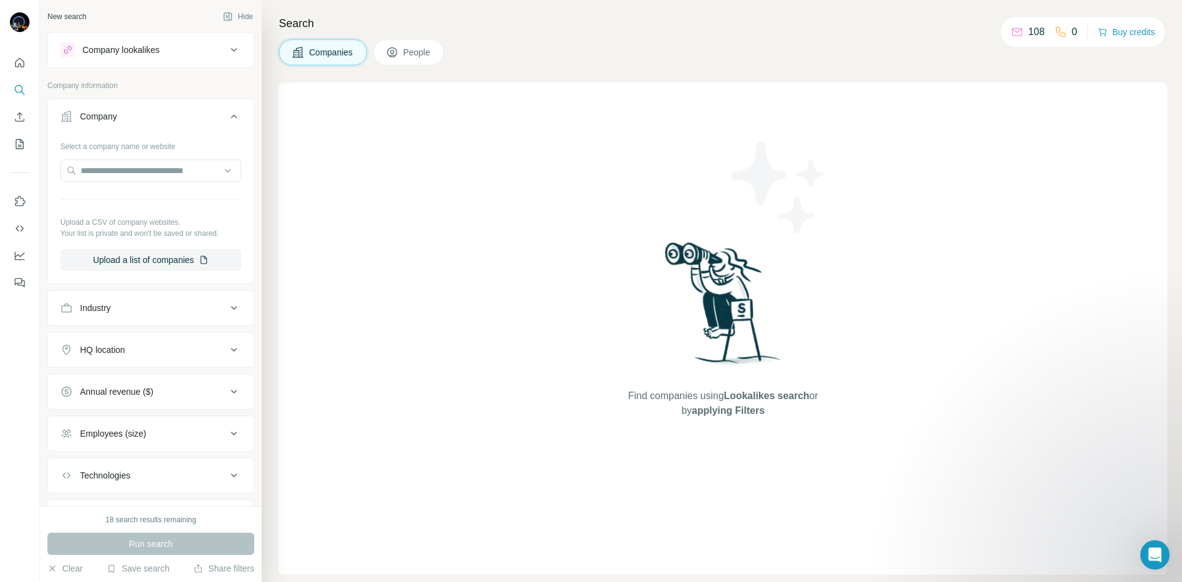
click at [150, 518] on div "18 search results remaining" at bounding box center [150, 519] width 90 height 11
click at [226, 44] on icon at bounding box center [233, 49] width 15 height 15
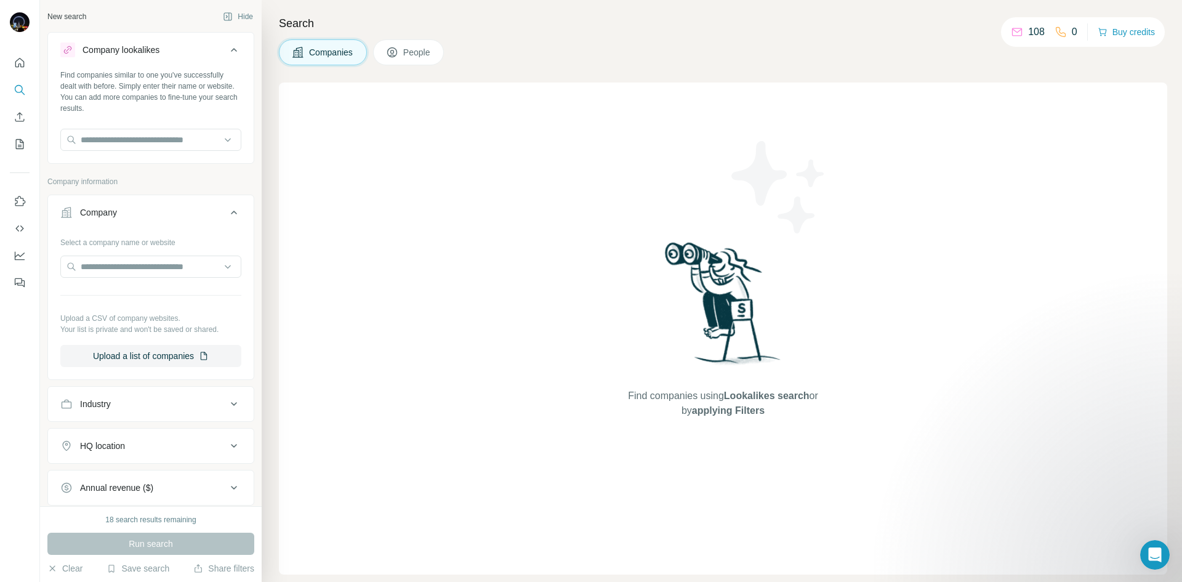
click at [408, 49] on span "People" at bounding box center [417, 52] width 28 height 12
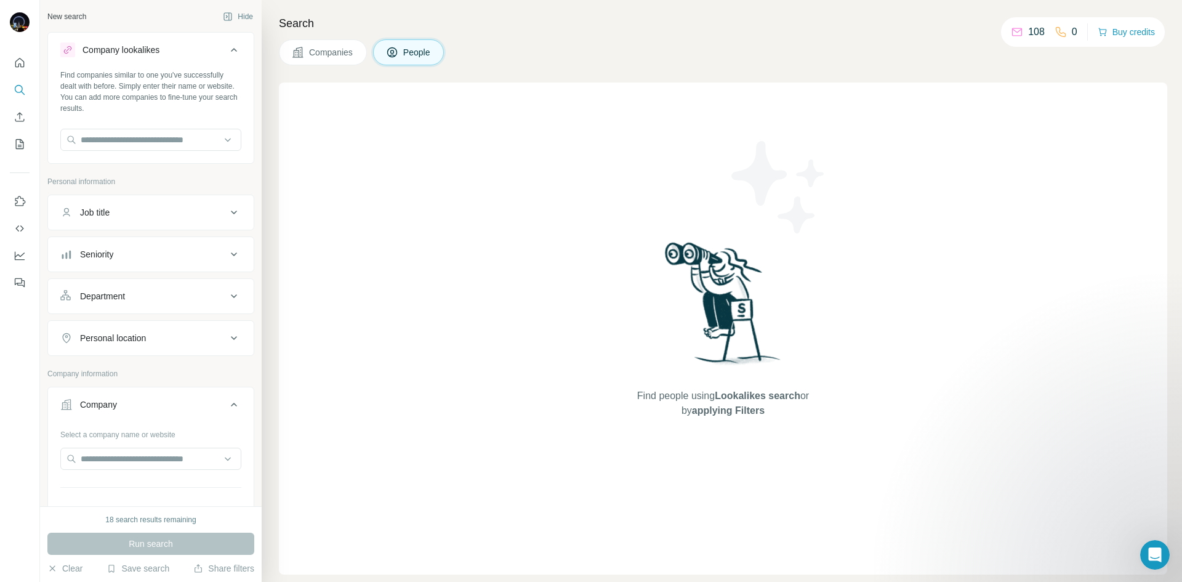
click at [356, 49] on button "Companies" at bounding box center [323, 52] width 88 height 26
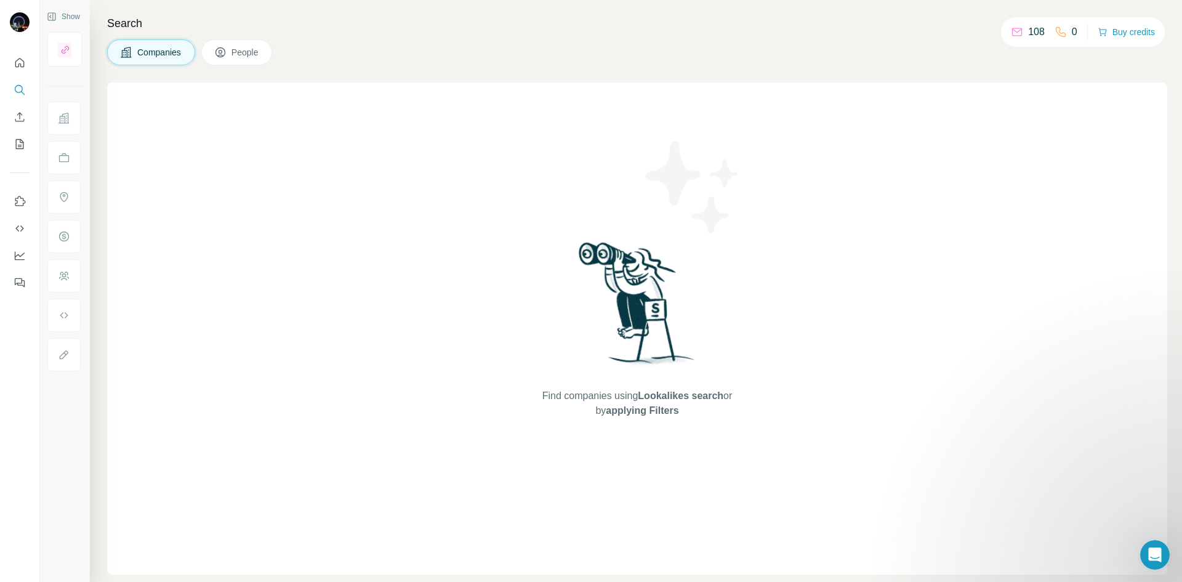
click at [156, 49] on span "Companies" at bounding box center [159, 52] width 45 height 12
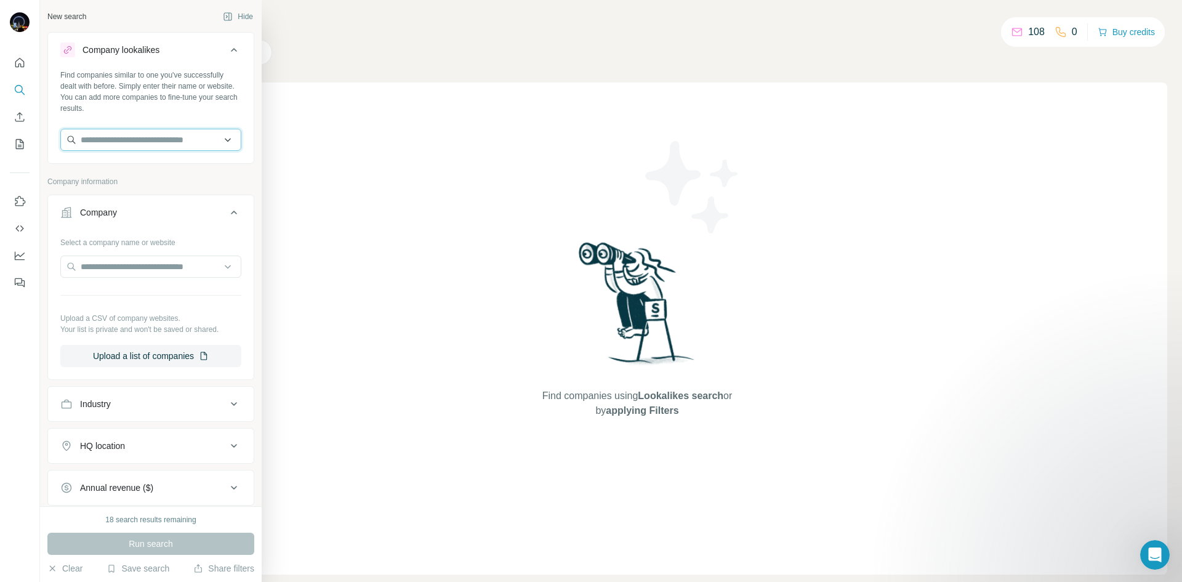
click at [100, 143] on input "text" at bounding box center [150, 140] width 181 height 22
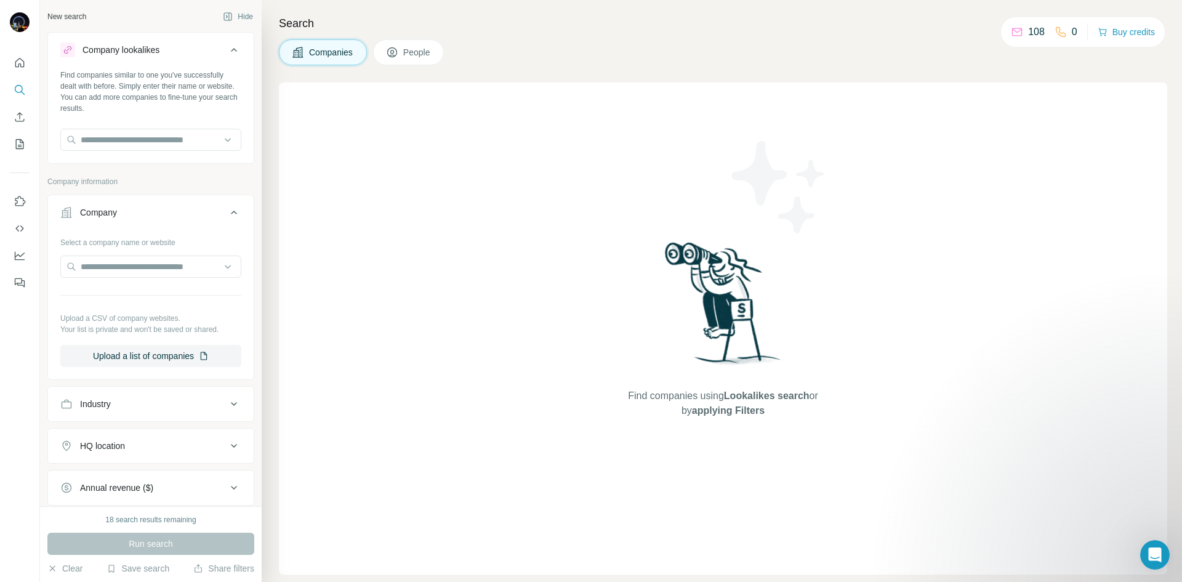
click at [116, 207] on div "Company" at bounding box center [98, 212] width 37 height 12
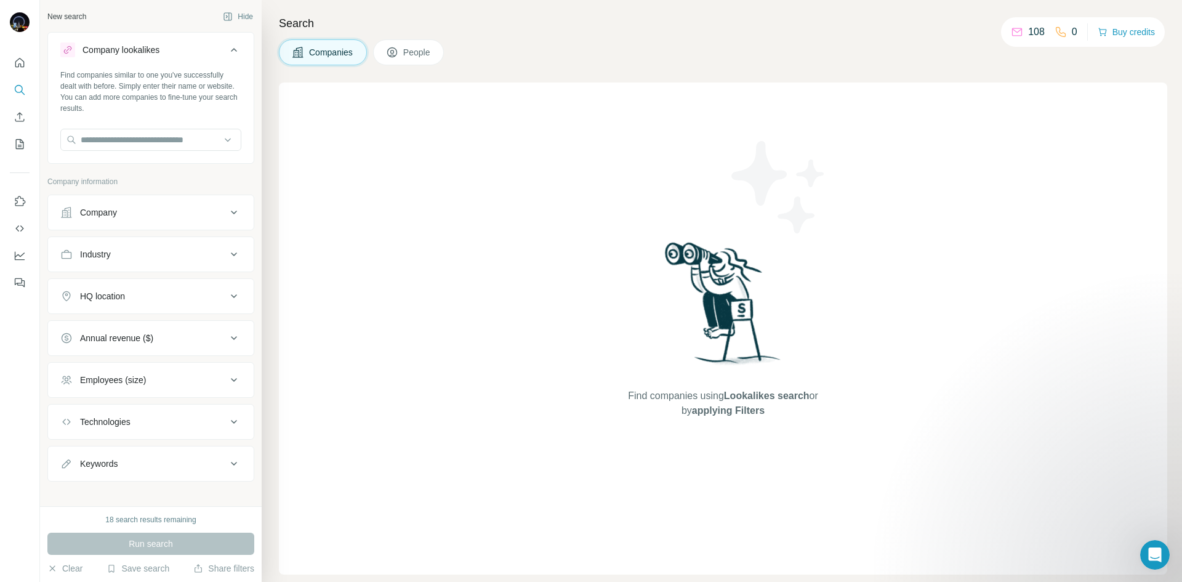
click at [117, 257] on div "Industry" at bounding box center [143, 254] width 166 height 12
click at [138, 246] on button "Industry" at bounding box center [151, 256] width 206 height 34
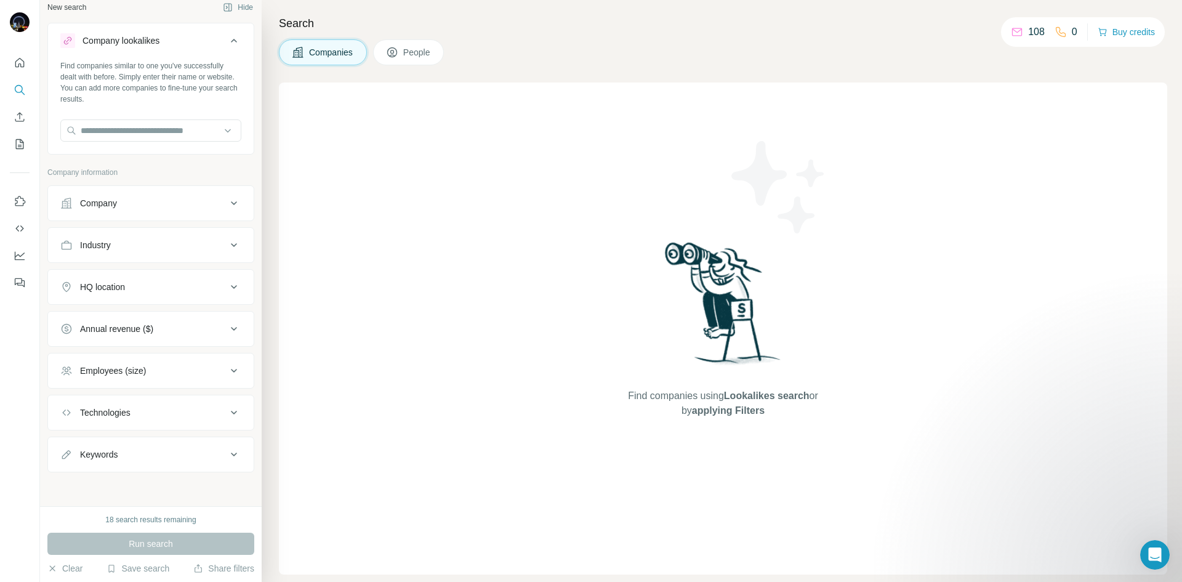
scroll to position [10, 0]
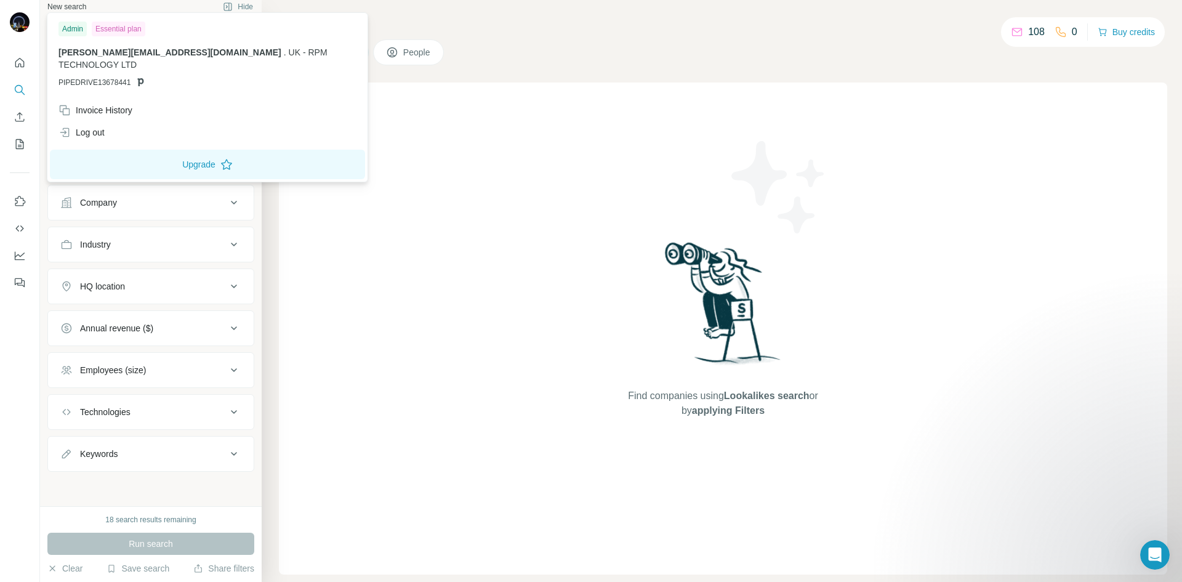
click at [31, 19] on div at bounding box center [22, 24] width 36 height 41
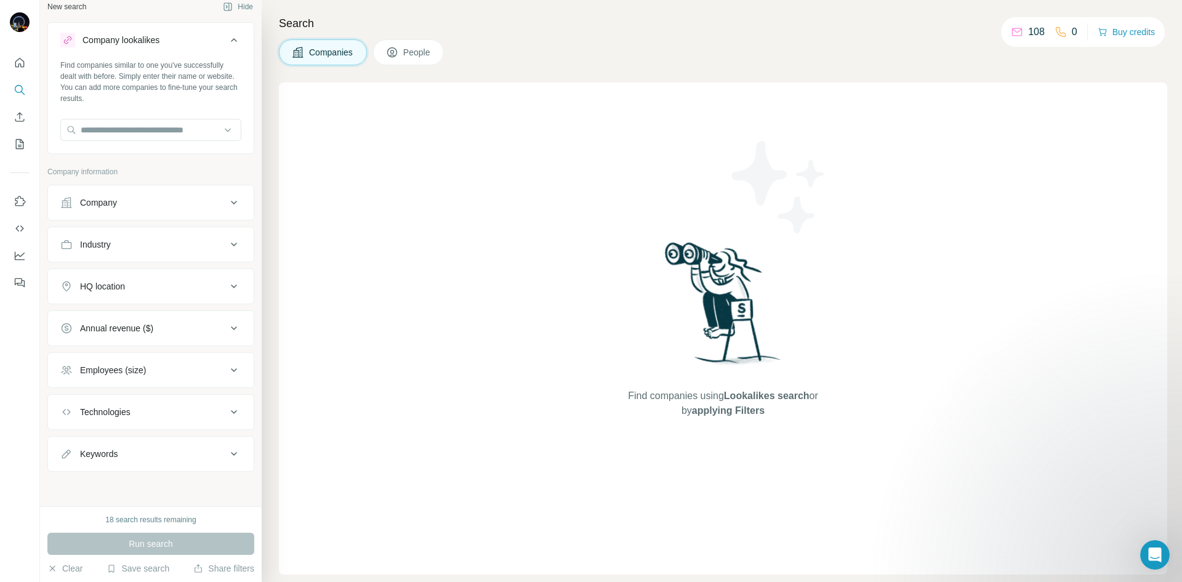
click at [25, 25] on img at bounding box center [20, 22] width 20 height 20
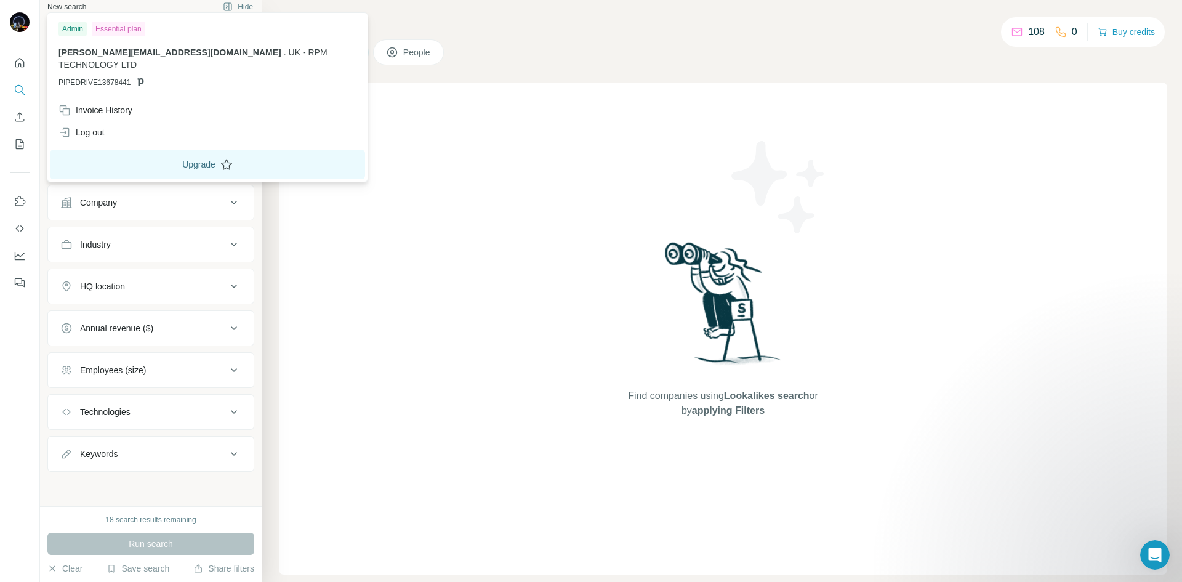
click at [168, 151] on button "Upgrade" at bounding box center [207, 165] width 315 height 30
